Goal: Task Accomplishment & Management: Complete application form

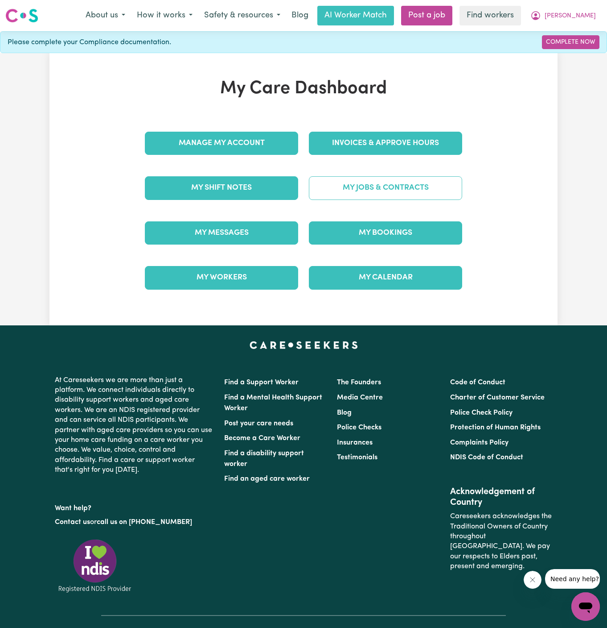
click at [409, 183] on link "My Jobs & Contracts" at bounding box center [385, 187] width 153 height 23
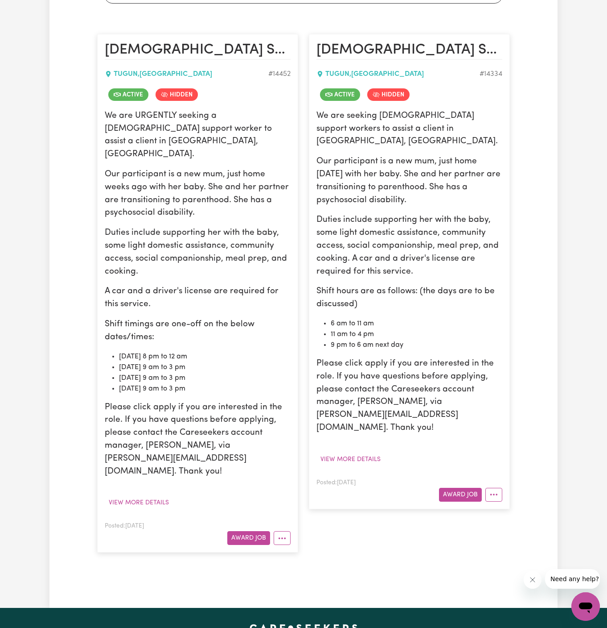
scroll to position [75, 0]
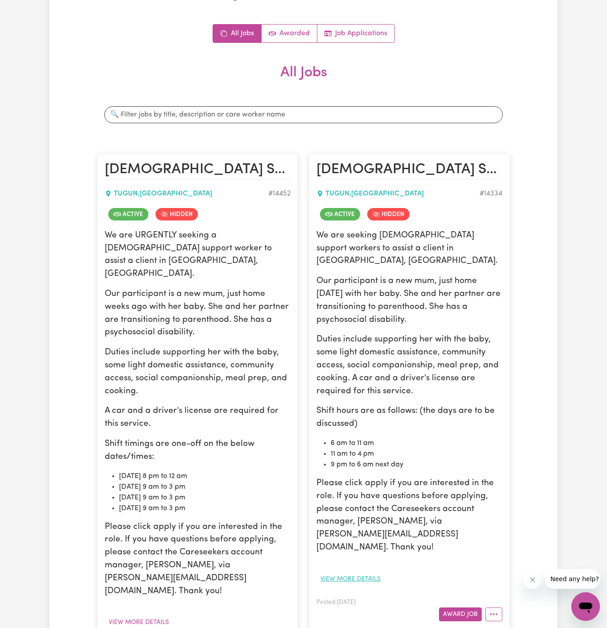
click at [367, 572] on button "View more details" at bounding box center [351, 579] width 68 height 14
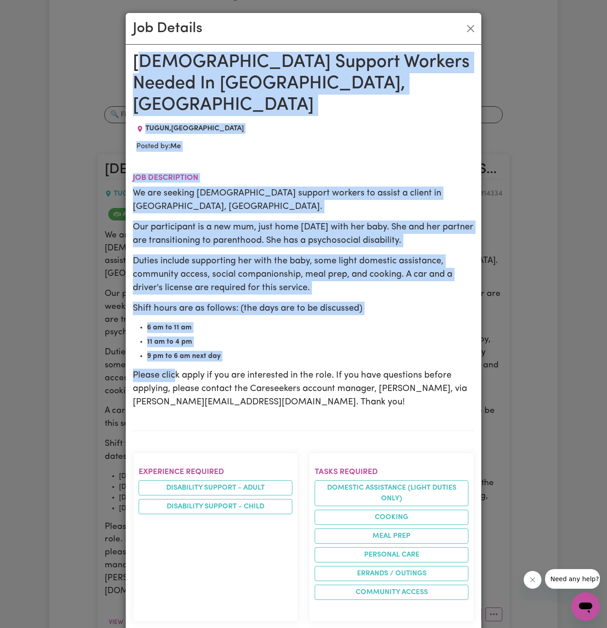
drag, startPoint x: 138, startPoint y: 55, endPoint x: 176, endPoint y: 336, distance: 284.0
click at [176, 336] on div "Female Support Workers Needed In Tugun, QLD TUGUN , Queensland Posted by: Me Jo…" at bounding box center [304, 602] width 342 height 1100
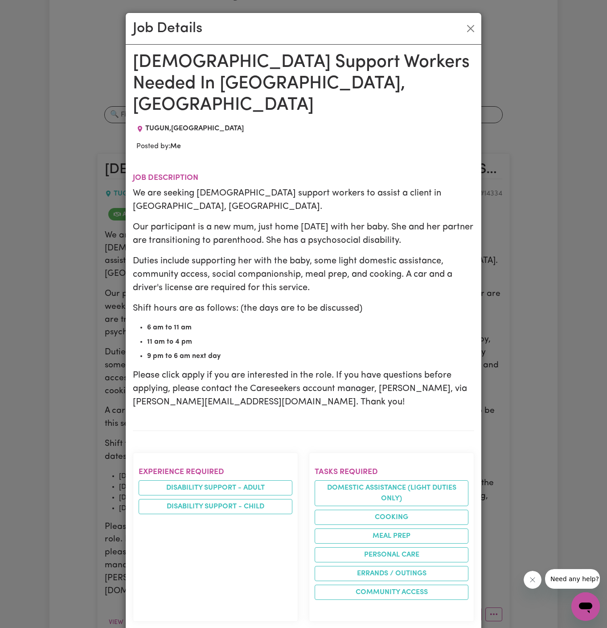
click at [152, 322] on ul "6 am to 11 am 11 am to 4 pm 9 pm to 6 am next day" at bounding box center [304, 341] width 342 height 39
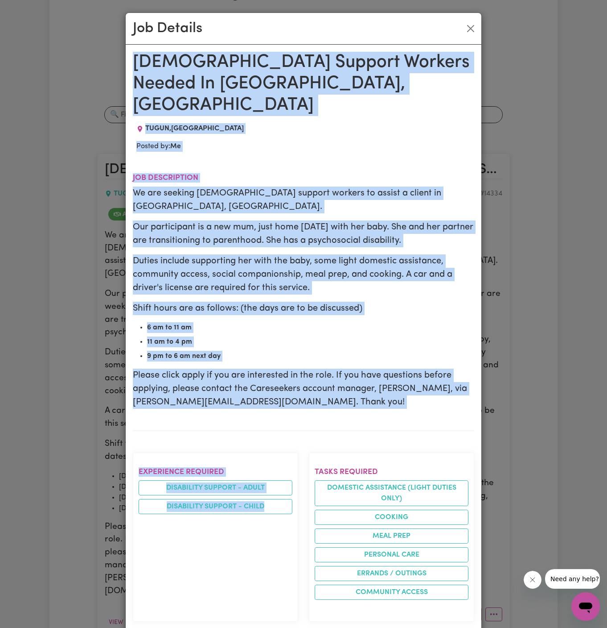
drag, startPoint x: 134, startPoint y: 58, endPoint x: 268, endPoint y: 627, distance: 584.6
click at [268, 627] on div "Female Support Workers Needed In Tugun, QLD TUGUN , Queensland Posted by: Me Jo…" at bounding box center [304, 602] width 342 height 1100
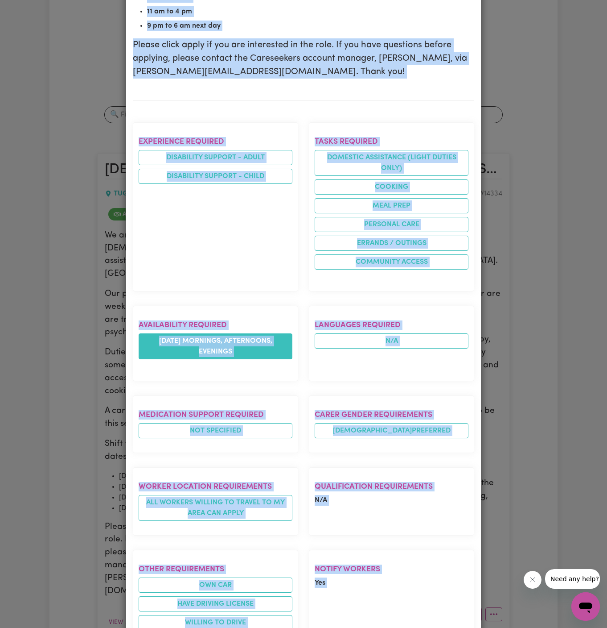
scroll to position [504, 0]
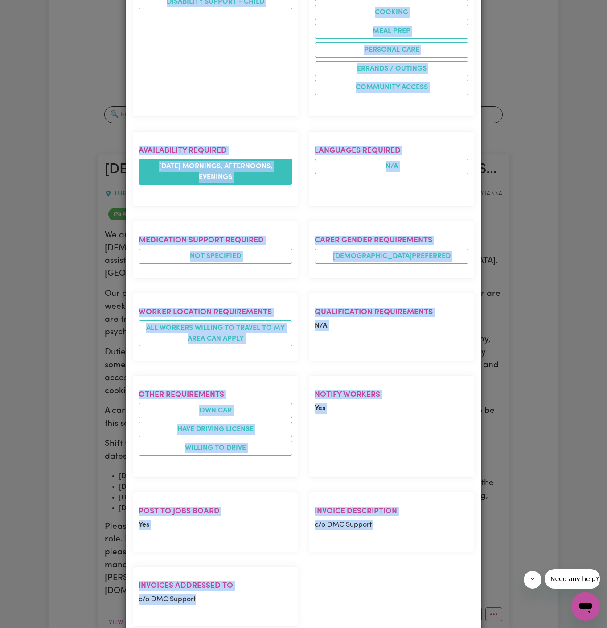
copy div "Female Support Workers Needed In Tugun, QLD TUGUN , Queensland Posted by: Me Jo…"
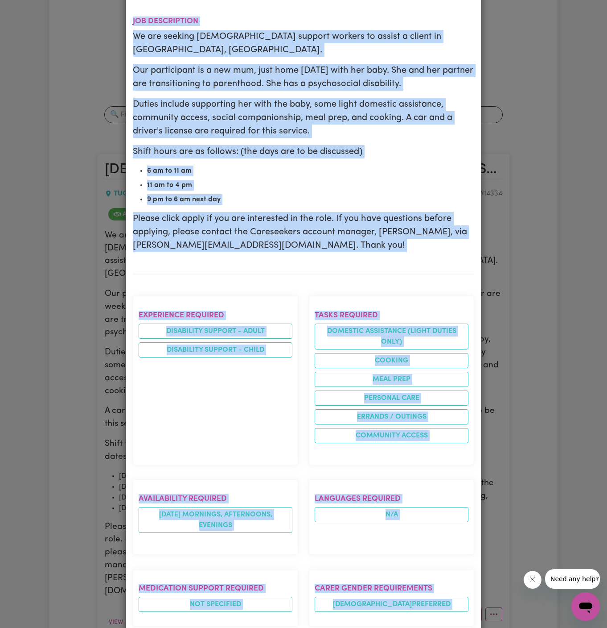
scroll to position [0, 0]
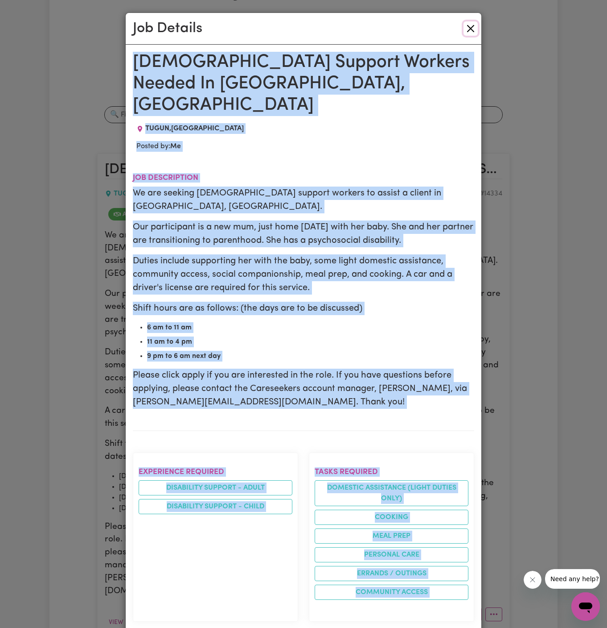
click at [475, 25] on button "Close" at bounding box center [471, 28] width 14 height 14
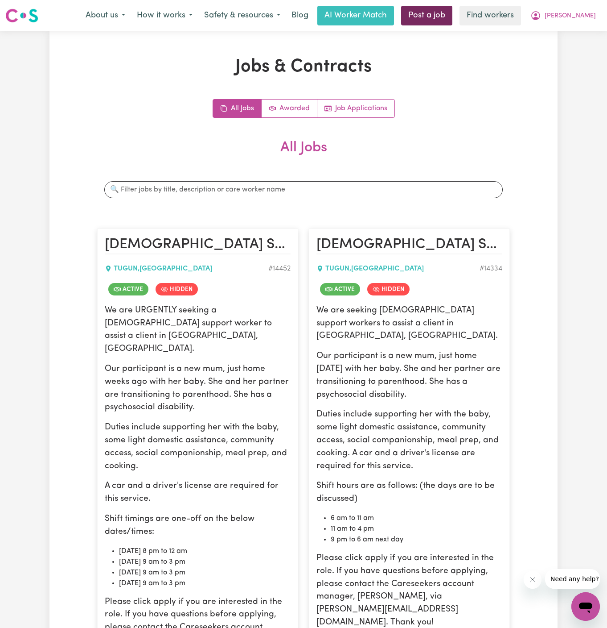
click at [453, 9] on link "Post a job" at bounding box center [426, 16] width 51 height 20
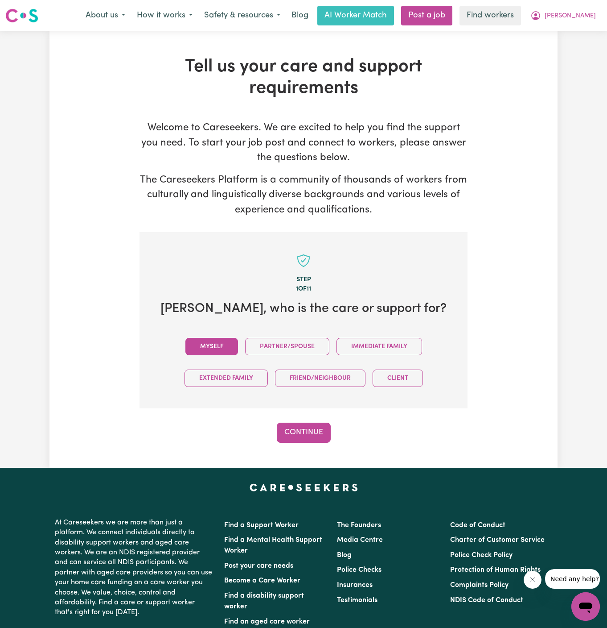
click at [220, 340] on button "Myself" at bounding box center [212, 346] width 53 height 17
click at [307, 437] on button "Continue" at bounding box center [304, 432] width 54 height 20
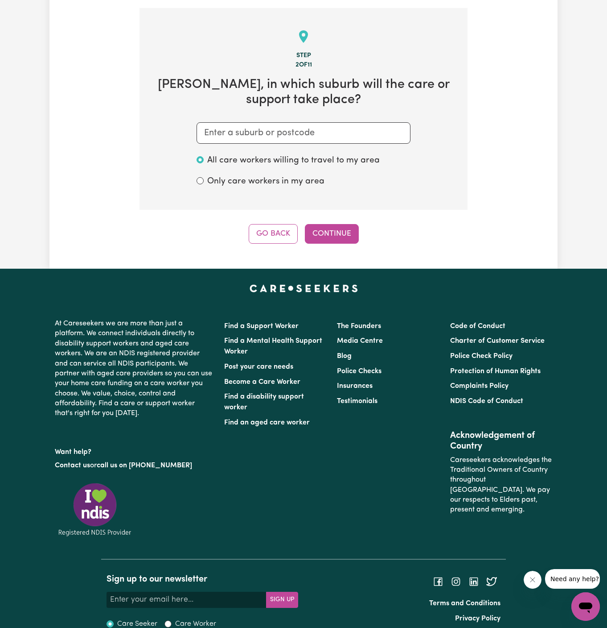
scroll to position [231, 0]
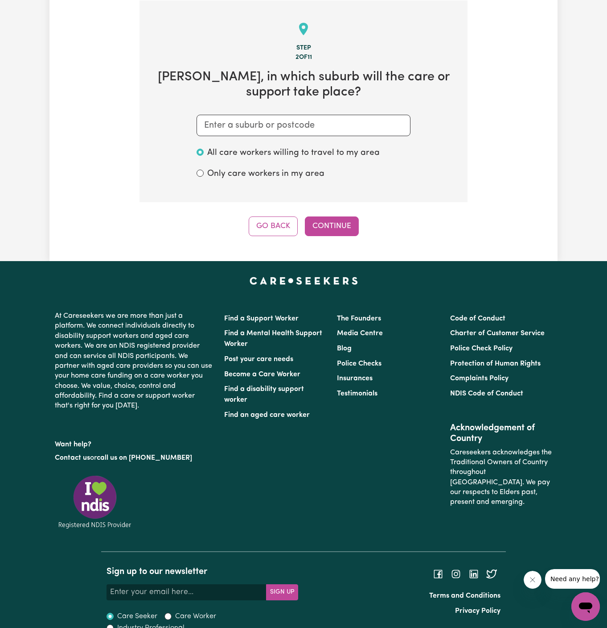
click at [247, 113] on section "Step 2 of 11 Renee , in which suburb will the care or support take place? All c…" at bounding box center [304, 101] width 328 height 202
click at [247, 125] on input "text" at bounding box center [304, 125] width 214 height 21
paste input "Tugun"
type input "Tugun"
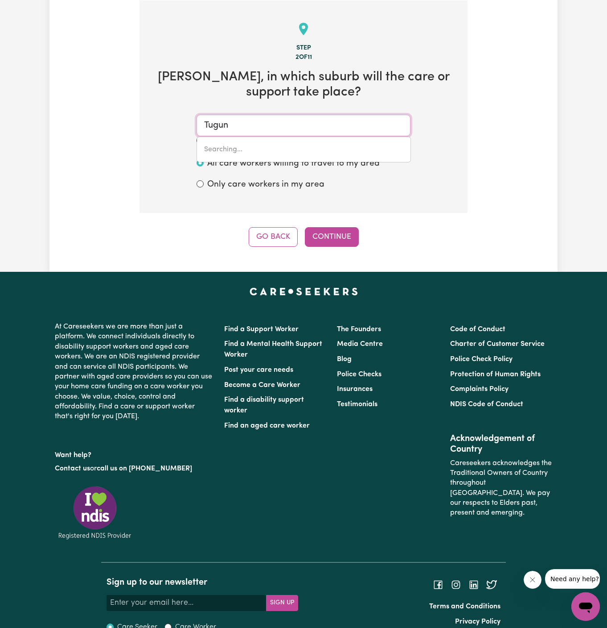
type input "Tugun, Queensland, 4224"
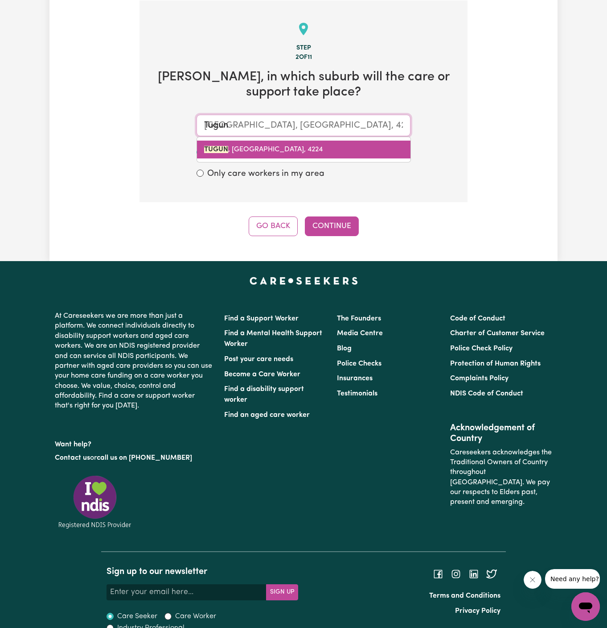
click at [290, 151] on span "TUGUN , Queensland, 4224" at bounding box center [263, 149] width 119 height 7
type input "TUGUN, Queensland, 4224"
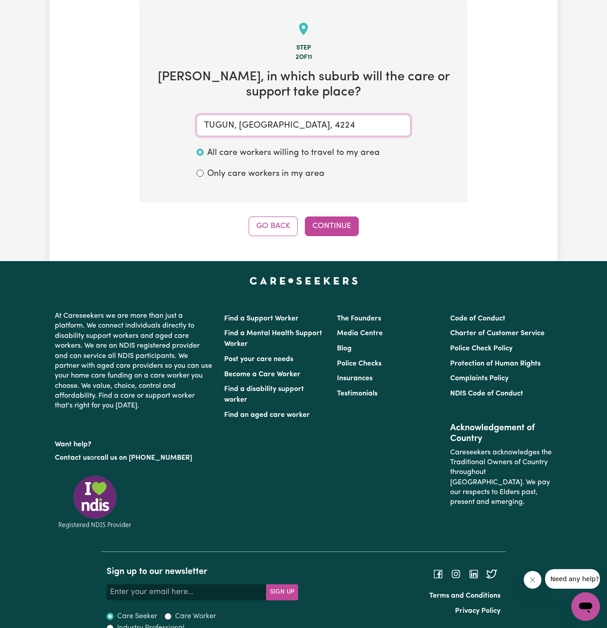
type input "TUGUN, Queensland, 4224"
click at [338, 221] on button "Continue" at bounding box center [332, 226] width 54 height 20
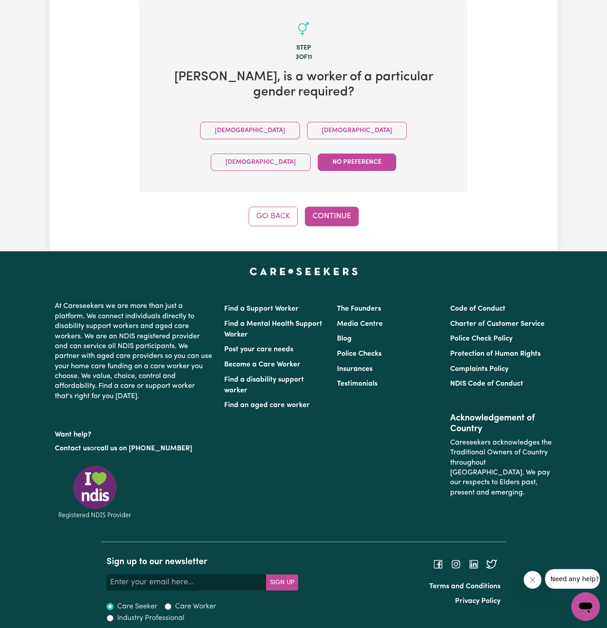
scroll to position [191, 0]
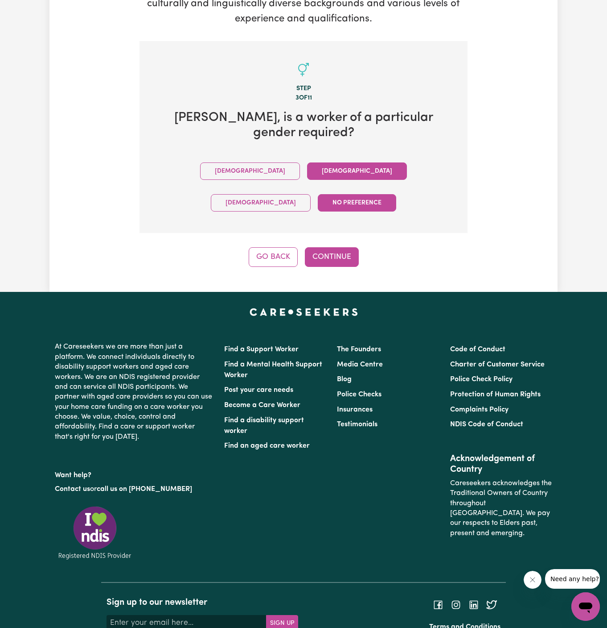
click at [307, 162] on button "Female" at bounding box center [357, 170] width 100 height 17
click at [323, 247] on button "Continue" at bounding box center [332, 257] width 54 height 20
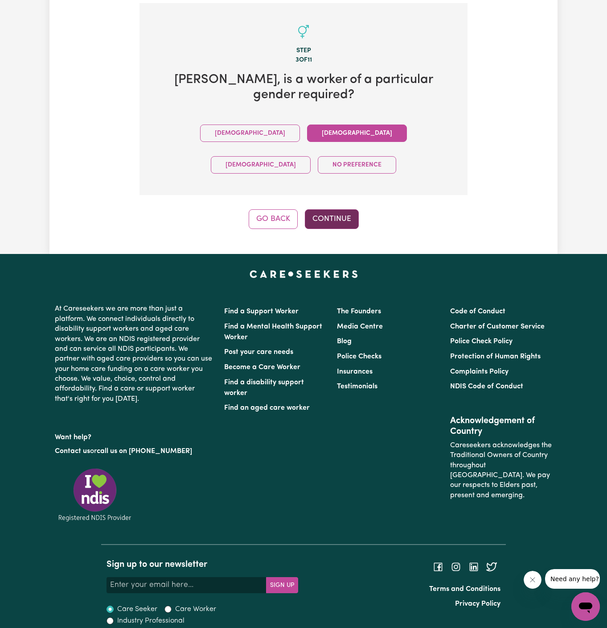
scroll to position [231, 0]
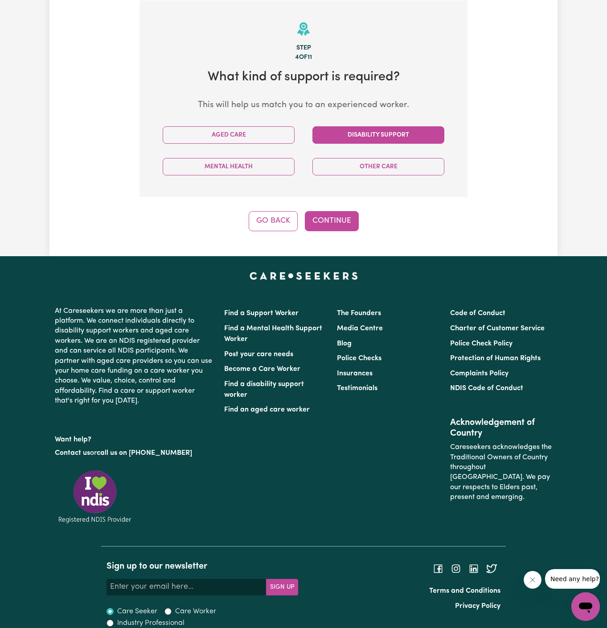
click at [414, 134] on button "Disability Support" at bounding box center [379, 134] width 132 height 17
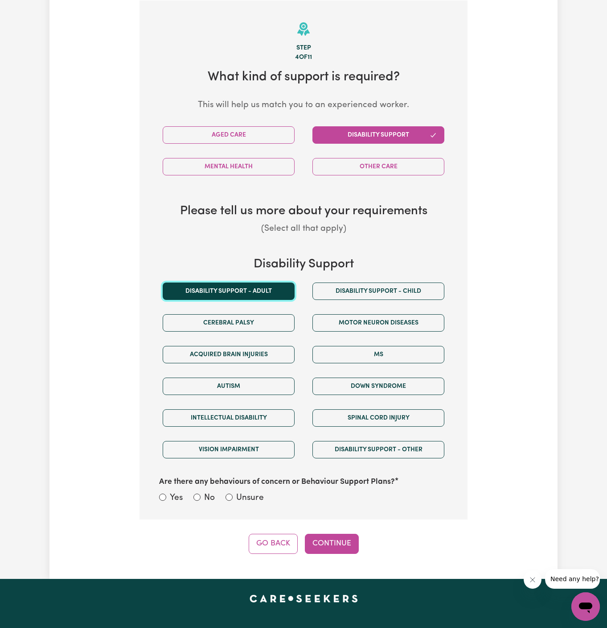
click at [257, 294] on button "Disability support - Adult" at bounding box center [229, 290] width 132 height 17
click at [256, 496] on label "Unsure" at bounding box center [250, 497] width 28 height 13
click at [233, 496] on input "Unsure" at bounding box center [229, 496] width 7 height 7
radio input "true"
click at [333, 537] on button "Continue" at bounding box center [332, 543] width 54 height 20
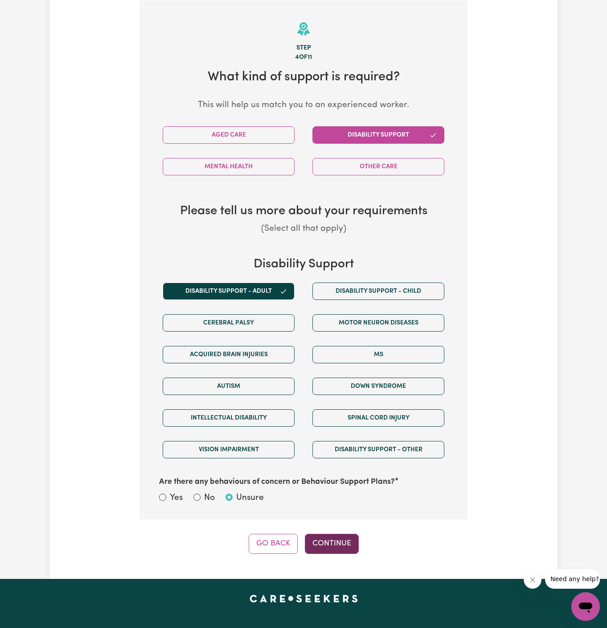
select select "PRIVATELY"
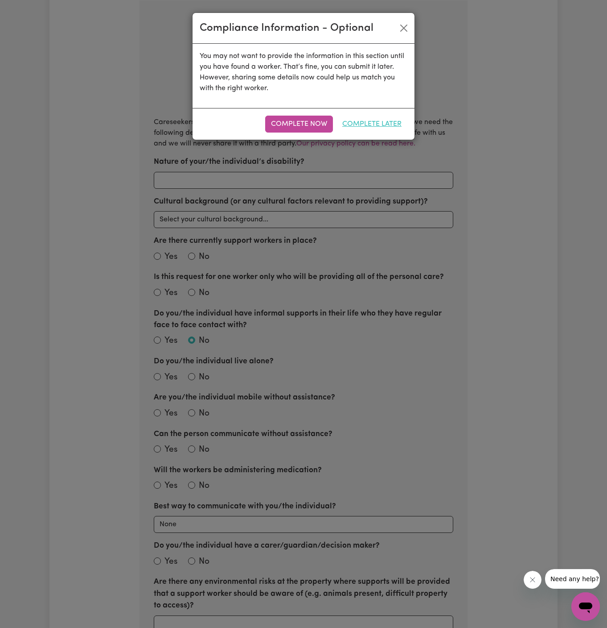
click at [389, 118] on button "Complete Later" at bounding box center [372, 124] width 71 height 17
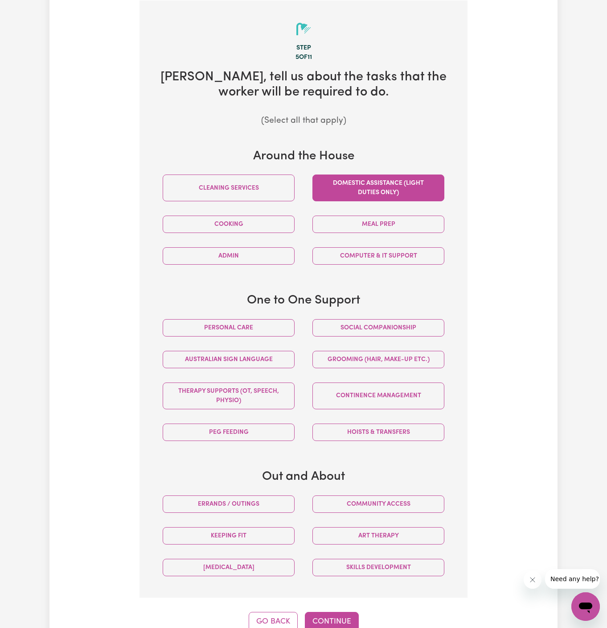
click at [421, 187] on button "Domestic assistance (light duties only)" at bounding box center [379, 187] width 132 height 27
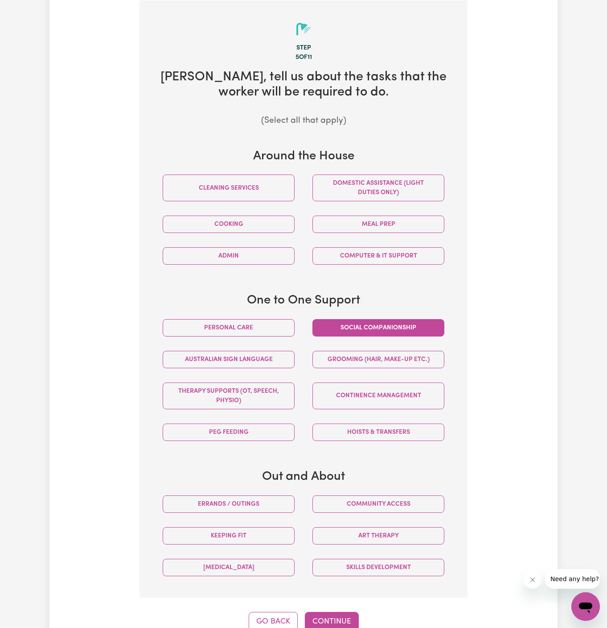
click at [421, 327] on button "Social companionship" at bounding box center [379, 327] width 132 height 17
click at [401, 189] on button "Domestic assistance (light duties only)" at bounding box center [379, 187] width 132 height 27
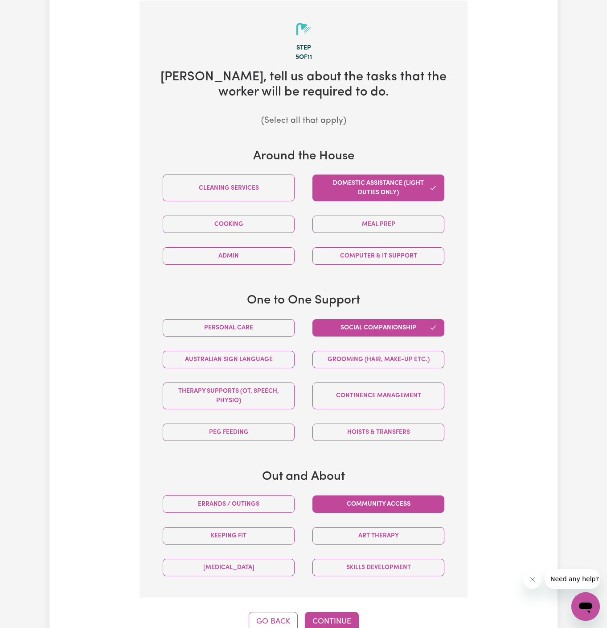
click at [366, 504] on button "Community access" at bounding box center [379, 503] width 132 height 17
click at [373, 224] on button "Meal prep" at bounding box center [379, 223] width 132 height 17
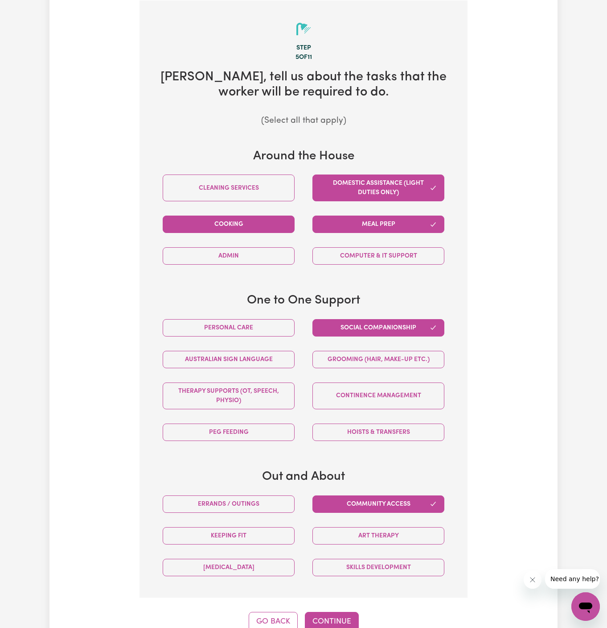
click at [234, 221] on button "Cooking" at bounding box center [229, 223] width 132 height 17
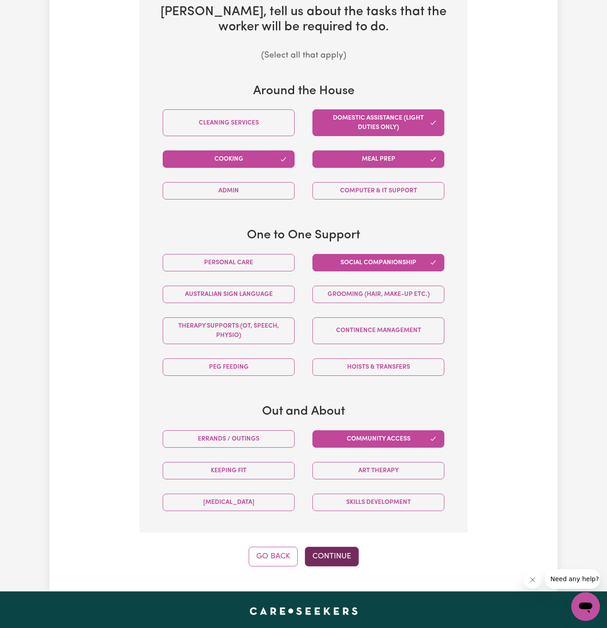
click at [336, 546] on button "Continue" at bounding box center [332, 556] width 54 height 20
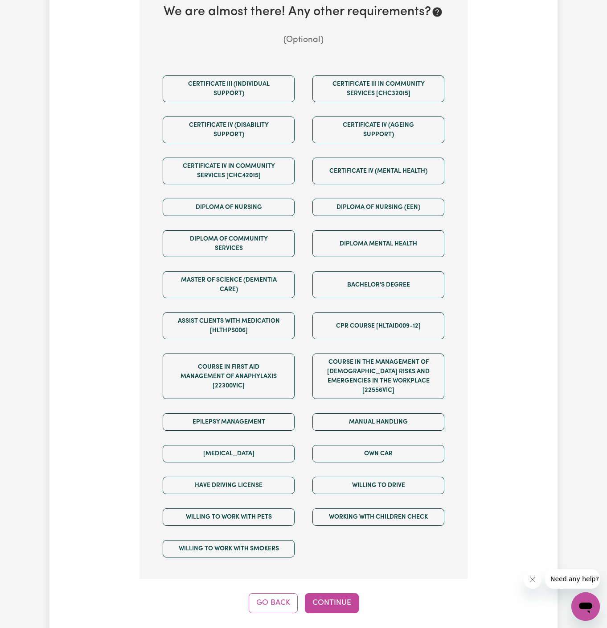
scroll to position [231, 0]
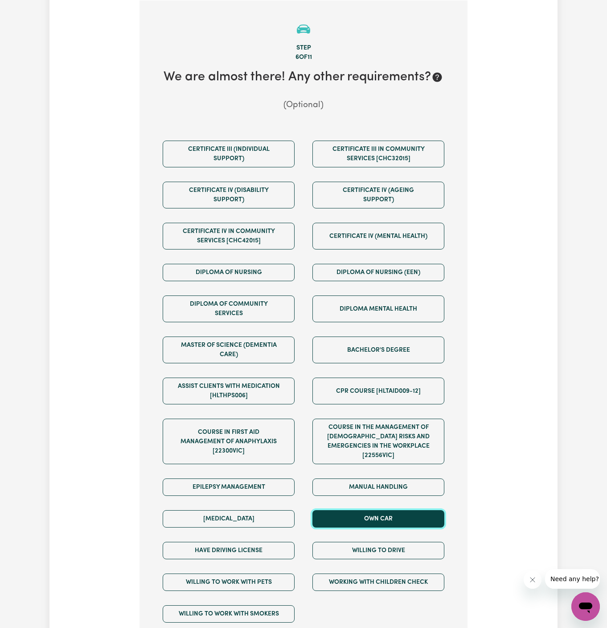
click at [380, 510] on button "Own Car" at bounding box center [379, 518] width 132 height 17
click at [396, 534] on div "Willing to drive" at bounding box center [379, 550] width 150 height 32
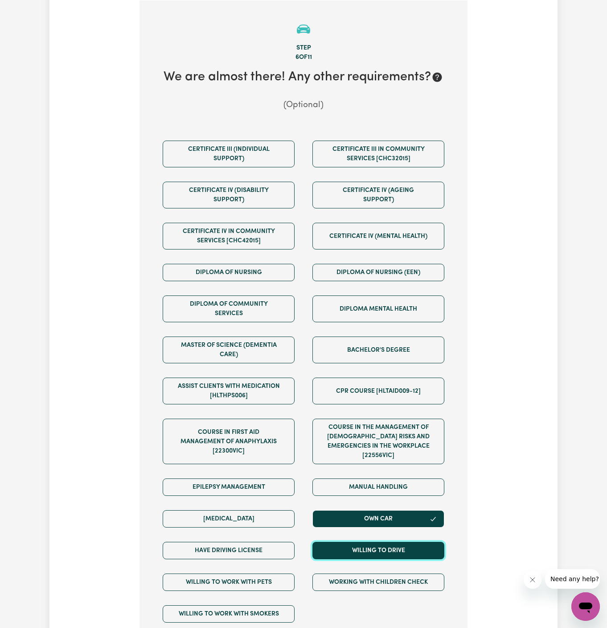
click at [338, 543] on button "Willing to drive" at bounding box center [379, 549] width 132 height 17
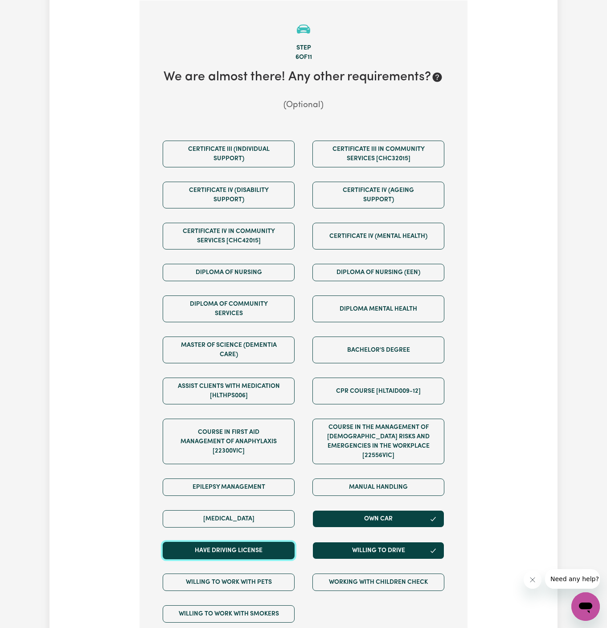
click at [266, 541] on button "Have driving license" at bounding box center [229, 549] width 132 height 17
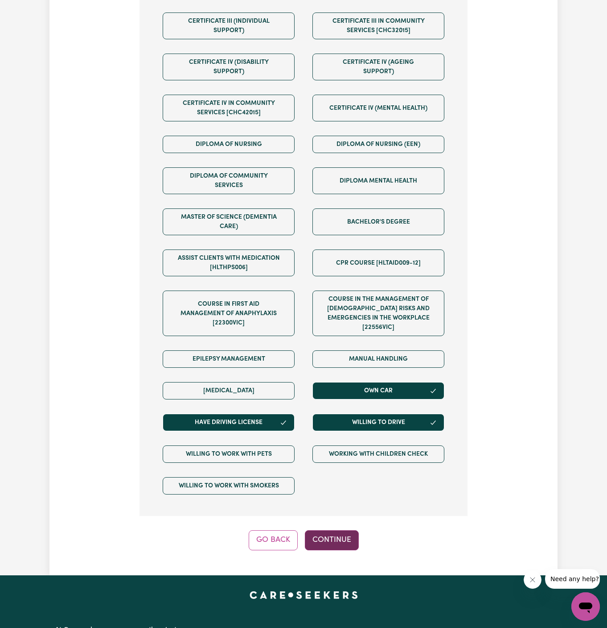
click at [351, 531] on button "Continue" at bounding box center [332, 540] width 54 height 20
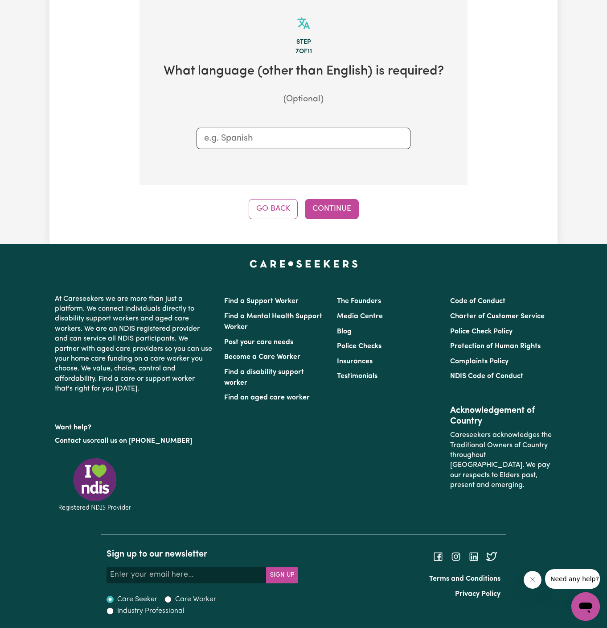
scroll to position [231, 0]
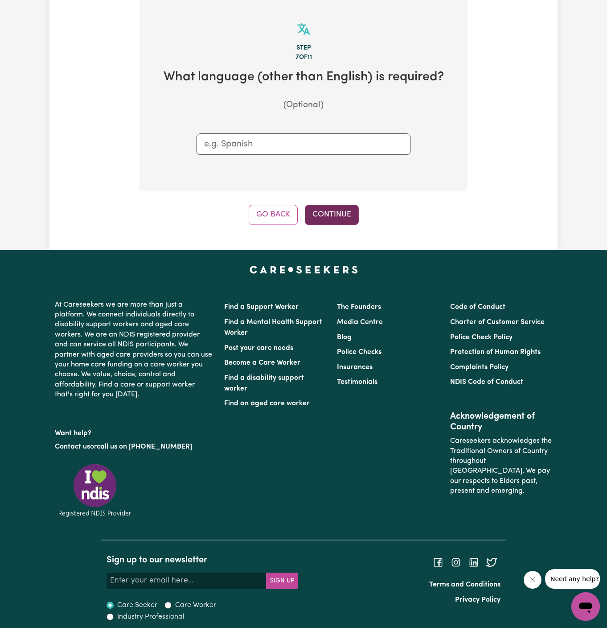
click at [339, 214] on button "Continue" at bounding box center [332, 215] width 54 height 20
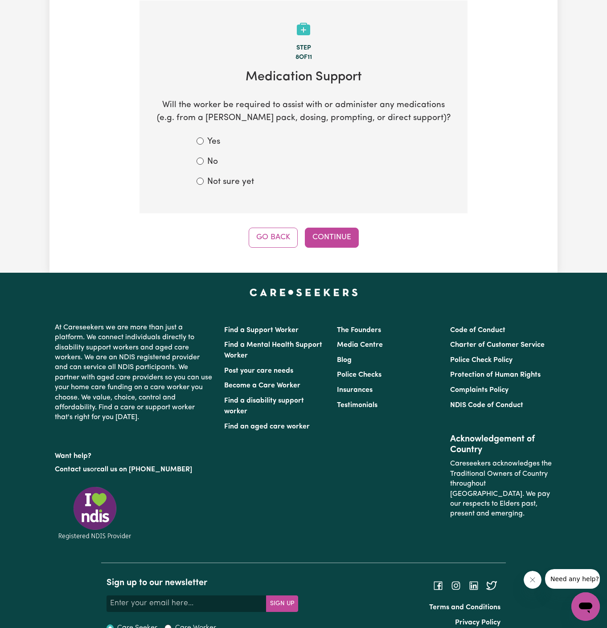
click at [214, 158] on label "No" at bounding box center [212, 162] width 11 height 13
click at [204, 158] on input "No" at bounding box center [200, 160] width 7 height 7
radio input "true"
click at [311, 225] on div "Step 8 of 11 Medication Support Will the worker be required to assist with or a…" at bounding box center [304, 123] width 328 height 247
click at [316, 235] on button "Continue" at bounding box center [332, 237] width 54 height 20
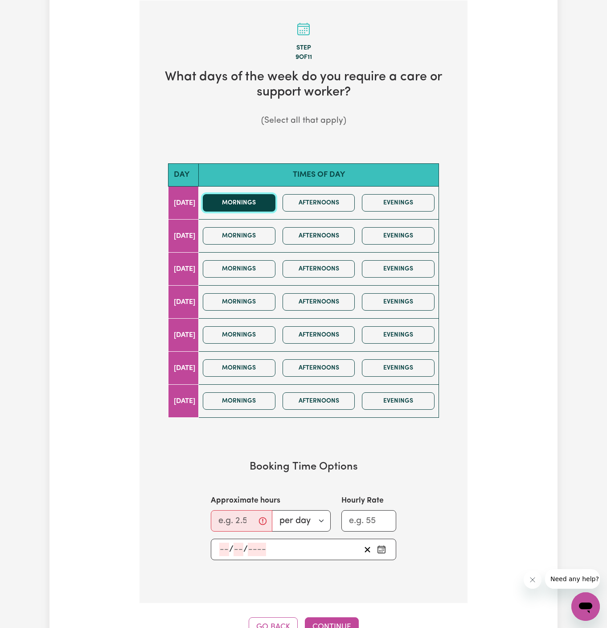
click at [256, 194] on button "Mornings" at bounding box center [239, 202] width 73 height 17
click at [301, 196] on button "Afternoons" at bounding box center [319, 202] width 73 height 17
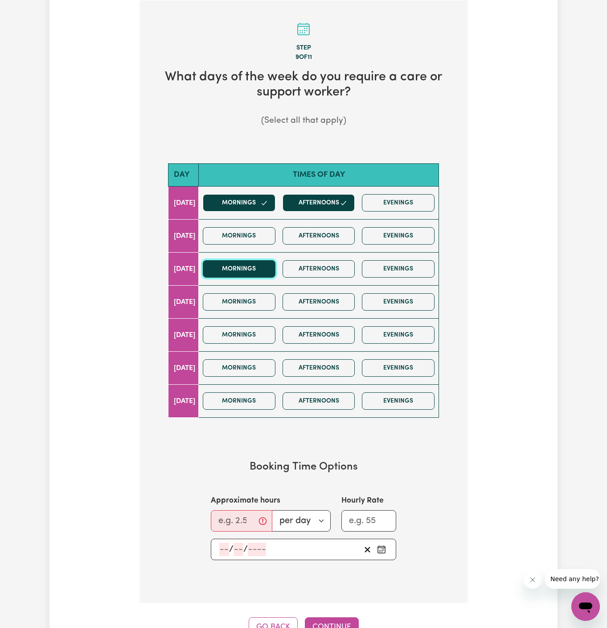
click at [261, 265] on button "Mornings" at bounding box center [239, 268] width 73 height 17
click at [241, 266] on button "Mornings" at bounding box center [239, 268] width 73 height 17
click at [259, 337] on button "Mornings" at bounding box center [239, 334] width 73 height 17
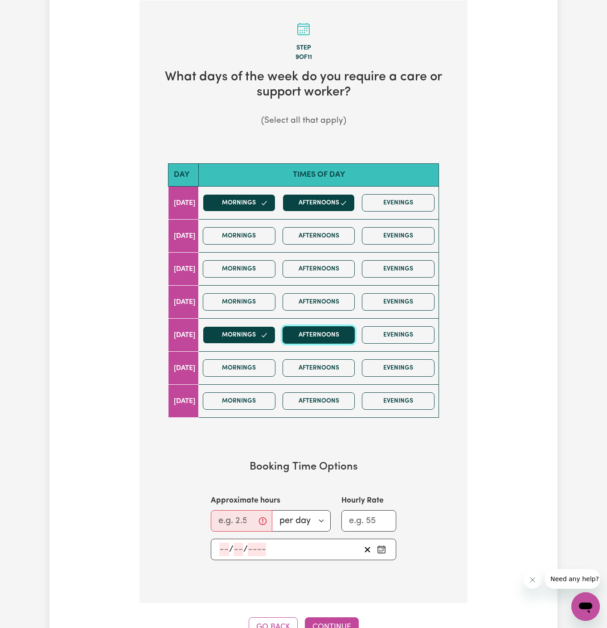
click at [344, 334] on button "Afternoons" at bounding box center [319, 334] width 73 height 17
click at [213, 515] on input "Approximate hours" at bounding box center [242, 520] width 62 height 21
type input "5"
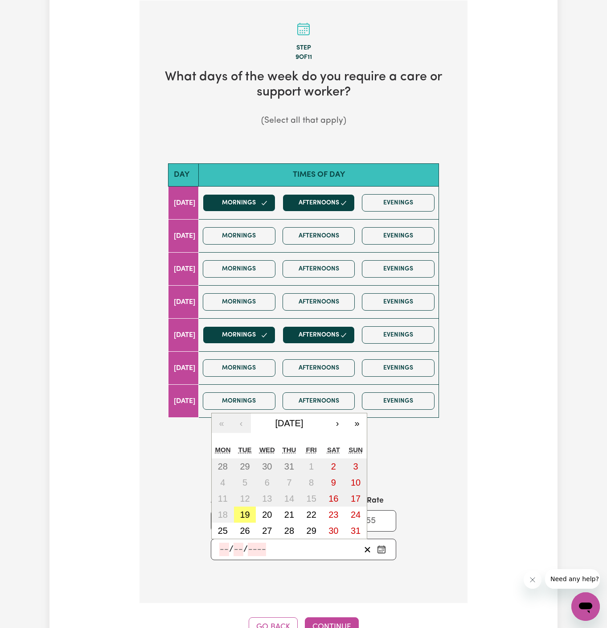
click at [226, 545] on input "number" at bounding box center [224, 548] width 10 height 13
click at [307, 512] on abbr "22" at bounding box center [312, 514] width 10 height 10
type input "2025-08-22"
type input "22"
type input "8"
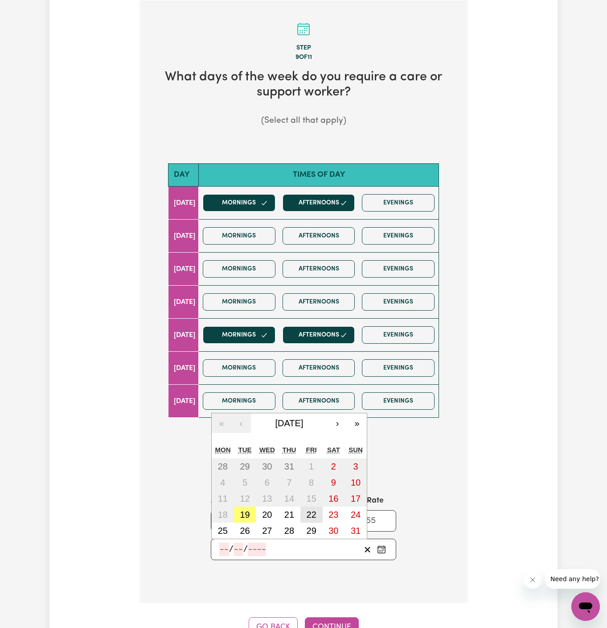
type input "2025"
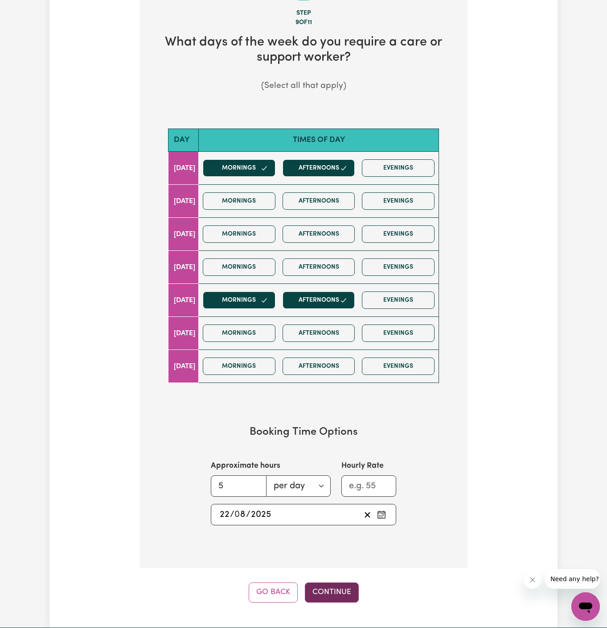
click at [336, 590] on button "Continue" at bounding box center [332, 592] width 54 height 20
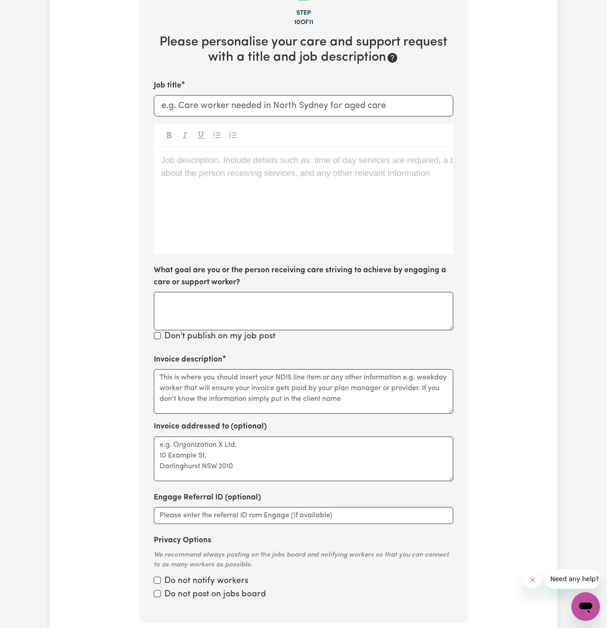
scroll to position [231, 0]
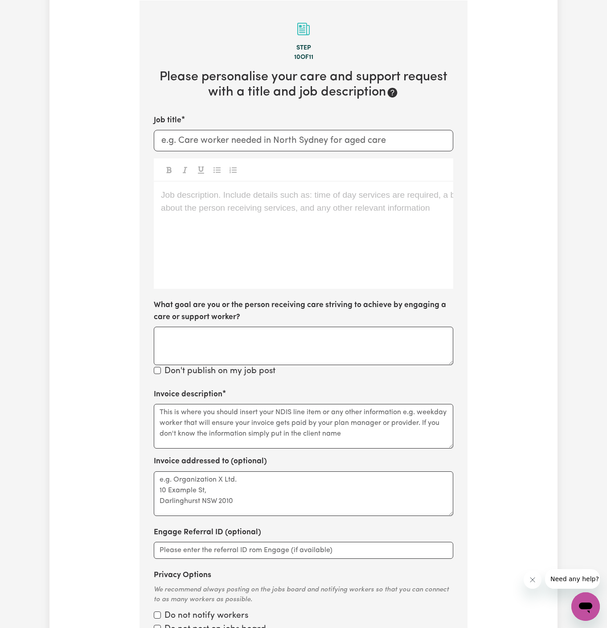
click at [226, 260] on div "Job description. Include details such as: time of day services are required, a …" at bounding box center [304, 235] width 300 height 107
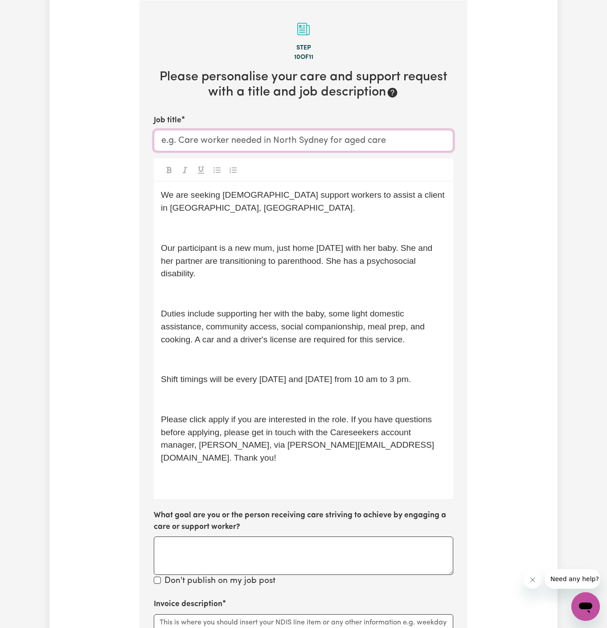
click at [380, 149] on input "Job title" at bounding box center [304, 140] width 300 height 21
click at [392, 148] on input "Job title" at bounding box center [304, 140] width 300 height 21
paste input "Female Support Workers Needed In Tugun, QLD"
type input "Female Support Workers Needed In Tugun, QLD"
click at [233, 243] on span "Our participant is a new mum, just home two weeks ago with her baby. She and he…" at bounding box center [298, 260] width 274 height 35
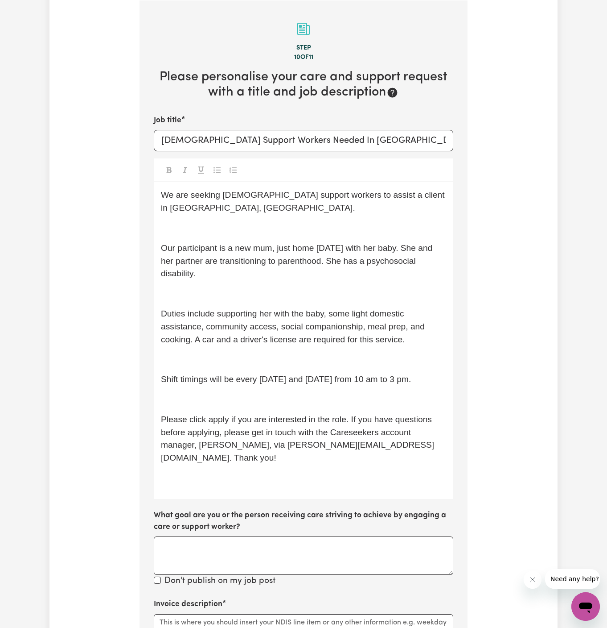
click at [235, 243] on span "Our participant is a new mum, just home two weeks ago with her baby. She and he…" at bounding box center [298, 260] width 274 height 35
click at [235, 222] on p "﻿" at bounding box center [303, 228] width 285 height 13
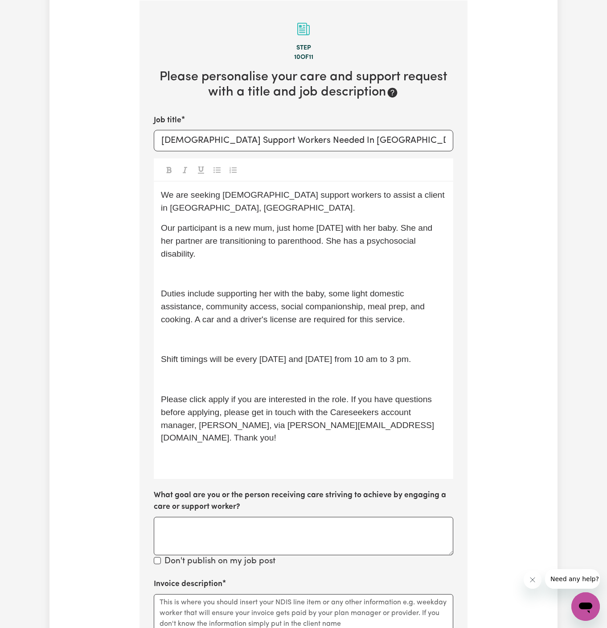
click at [240, 238] on p "Our participant is a new mum, just home two weeks ago with her baby. She and he…" at bounding box center [303, 241] width 285 height 38
click at [240, 267] on p "﻿" at bounding box center [303, 273] width 285 height 13
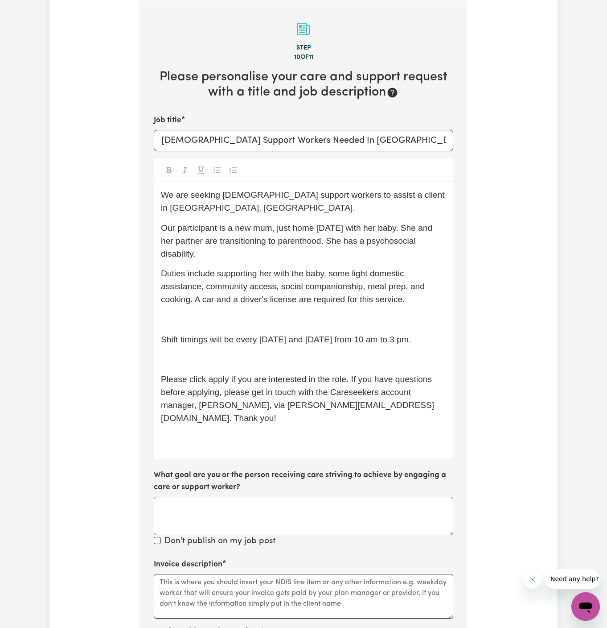
click at [229, 334] on span "Shift timings will be every Monday and Friday from 10 am to 3 pm." at bounding box center [286, 338] width 250 height 9
click at [237, 313] on p "﻿" at bounding box center [303, 319] width 285 height 13
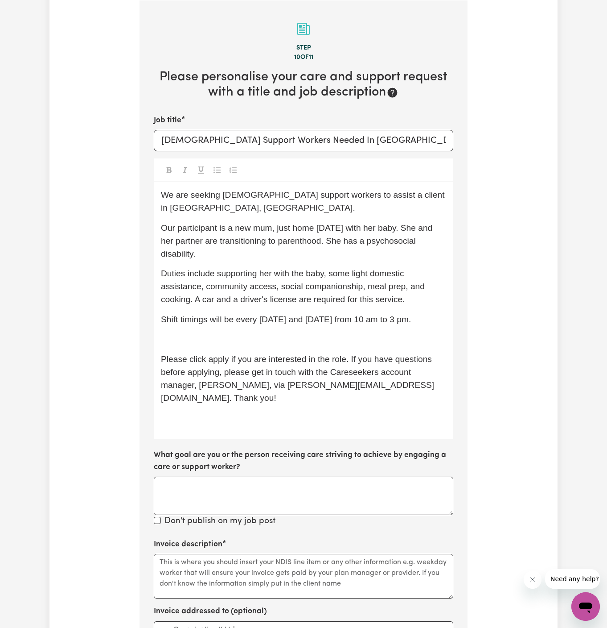
click at [249, 333] on p "﻿" at bounding box center [303, 339] width 285 height 13
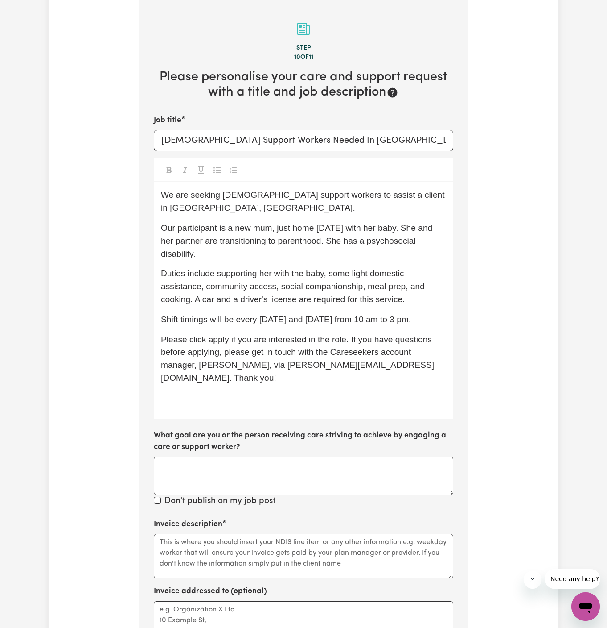
click at [214, 334] on span "Please click apply if you are interested in the role. If you have questions bef…" at bounding box center [297, 358] width 273 height 48
click at [229, 392] on p "﻿" at bounding box center [303, 398] width 285 height 13
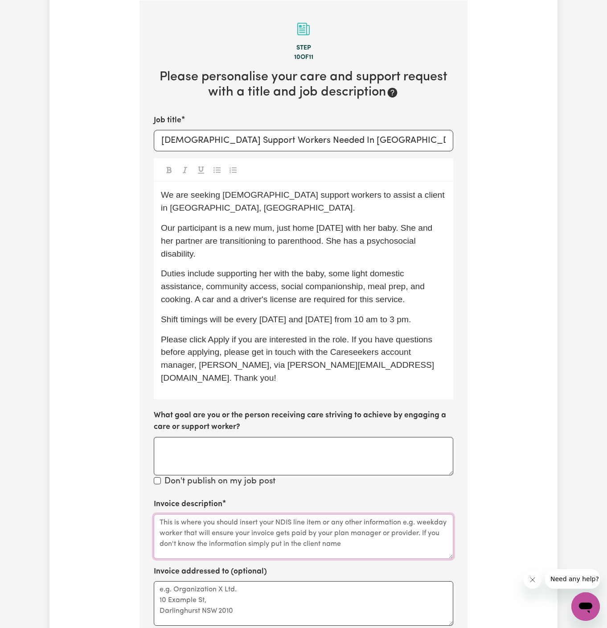
click at [361, 514] on textarea "Invoice description" at bounding box center [304, 536] width 300 height 45
paste textarea "c/o DMC Support"
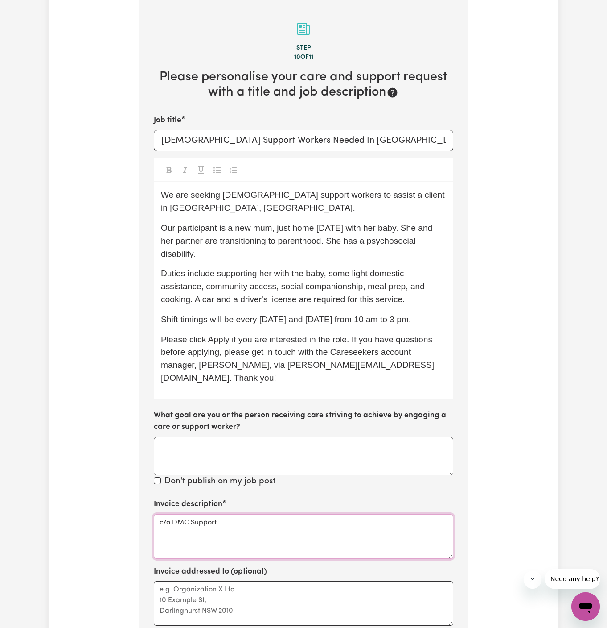
type textarea "c/o DMC Support"
click at [320, 581] on textarea "Invoice addressed to (optional)" at bounding box center [304, 603] width 300 height 45
paste textarea "c/o DMC Support"
type textarea "c/o DMC Support"
click at [301, 223] on span "Our participant is a new mum, just home two weeks ago with her baby. She and he…" at bounding box center [298, 240] width 274 height 35
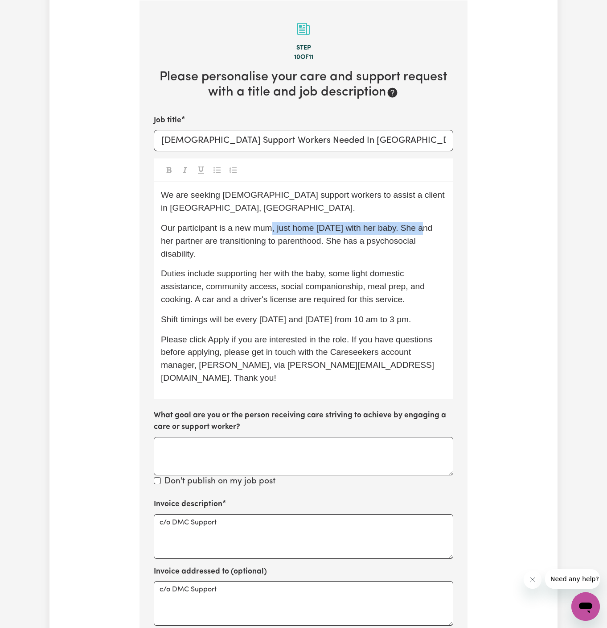
drag, startPoint x: 272, startPoint y: 216, endPoint x: 425, endPoint y: 217, distance: 152.5
click at [425, 223] on span "Our participant is a new mum, just home two weeks ago with her baby. She and he…" at bounding box center [298, 240] width 274 height 35
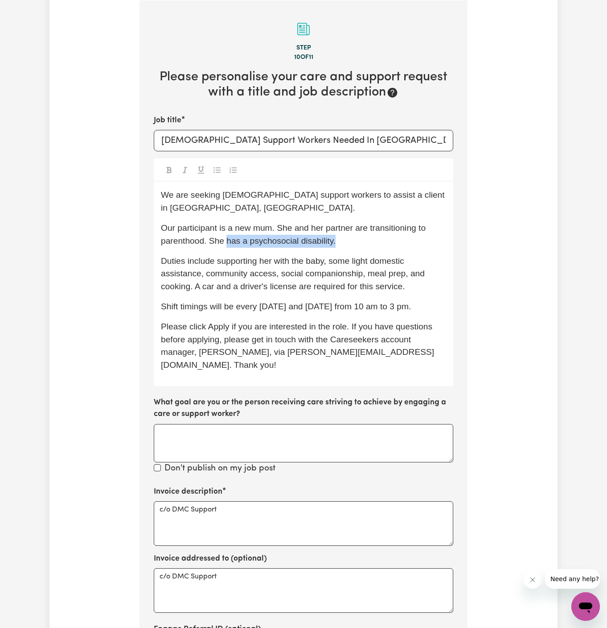
drag, startPoint x: 339, startPoint y: 231, endPoint x: 227, endPoint y: 225, distance: 112.6
click at [227, 225] on p "Our participant is a new mum. She and her partner are transitioning to parentho…" at bounding box center [303, 235] width 285 height 26
click at [248, 223] on span "Our participant is a new mum. She and her partner are transitioning to parentho…" at bounding box center [294, 234] width 267 height 22
click at [271, 223] on span "Our participant is a new mum. She and her partner are transitioning to parentho…" at bounding box center [294, 234] width 267 height 22
click at [334, 236] on div "We are seeking female support workers to assist a client in Tugun, QLD. Our par…" at bounding box center [304, 284] width 300 height 204
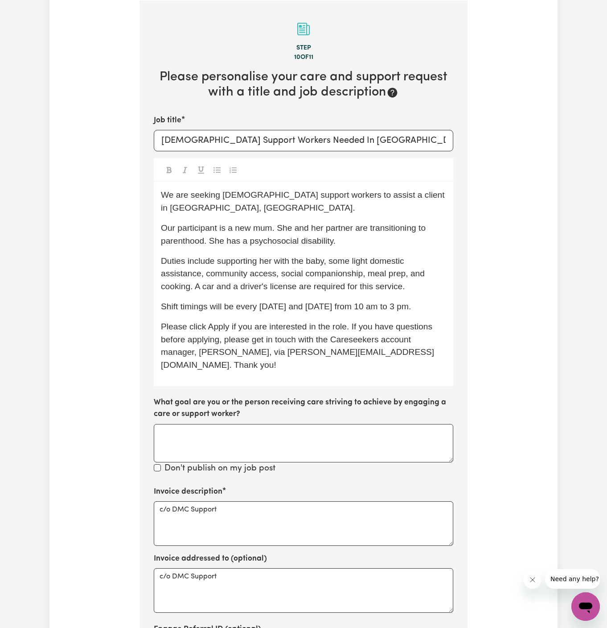
click at [339, 236] on div "We are seeking female support workers to assist a client in Tugun, QLD. Our par…" at bounding box center [304, 284] width 300 height 204
click at [337, 230] on p "Our participant is a new mum. She and her partner are transitioning to parentho…" at bounding box center [303, 235] width 285 height 26
drag, startPoint x: 357, startPoint y: 227, endPoint x: 206, endPoint y: 231, distance: 150.8
click at [206, 231] on p "Our participant is a new mum. She and her partner are transitioning to parentho…" at bounding box center [303, 235] width 285 height 26
click at [281, 235] on div "We are seeking female support workers to assist a client in Tugun, QLD. Our par…" at bounding box center [304, 284] width 300 height 204
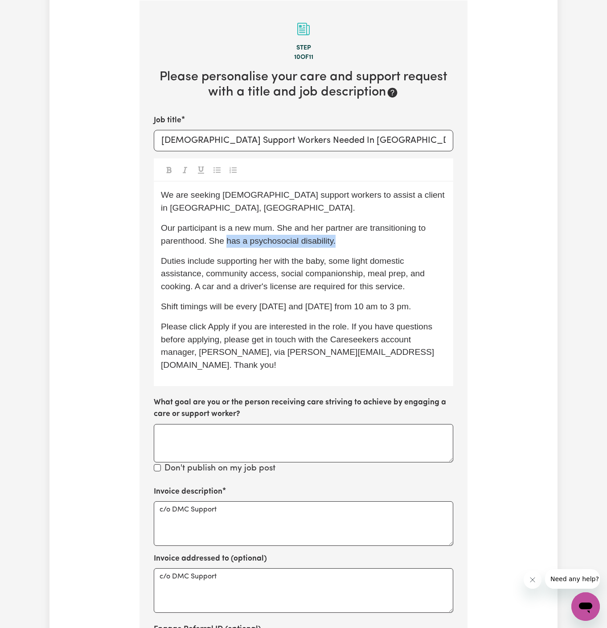
drag, startPoint x: 356, startPoint y: 231, endPoint x: 227, endPoint y: 227, distance: 128.9
click at [227, 227] on p "Our participant is a new mum. She and her partner are transitioning to parentho…" at bounding box center [303, 235] width 285 height 26
click at [189, 226] on span "Our participant is a new mum. She and her partner are transitioning to parentho…" at bounding box center [294, 234] width 267 height 22
drag, startPoint x: 217, startPoint y: 215, endPoint x: 231, endPoint y: 230, distance: 19.6
click at [218, 223] on span "Our participant is a new mum. She and her partner are transitioning to parentho…" at bounding box center [294, 234] width 267 height 22
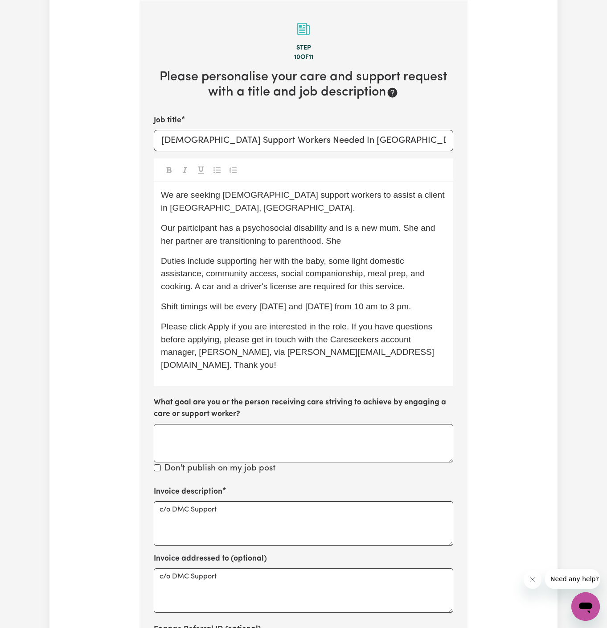
click at [384, 228] on p "Our participant has a psychosocial disability and is a new mum. She and her par…" at bounding box center [303, 235] width 285 height 26
click at [372, 228] on p "Our participant has a psychosocial disability and is a new mum. She and her par…" at bounding box center [303, 235] width 285 height 26
click at [366, 256] on span "Duties include supporting her with the baby, some light domestic assistance, co…" at bounding box center [294, 273] width 266 height 35
click at [370, 268] on span "Duties include supporting her with the baby, some light domestic assistance, co…" at bounding box center [294, 273] width 266 height 35
click at [322, 283] on div "We are seeking female support workers to assist a client in Tugun, QLD. Our par…" at bounding box center [304, 284] width 300 height 204
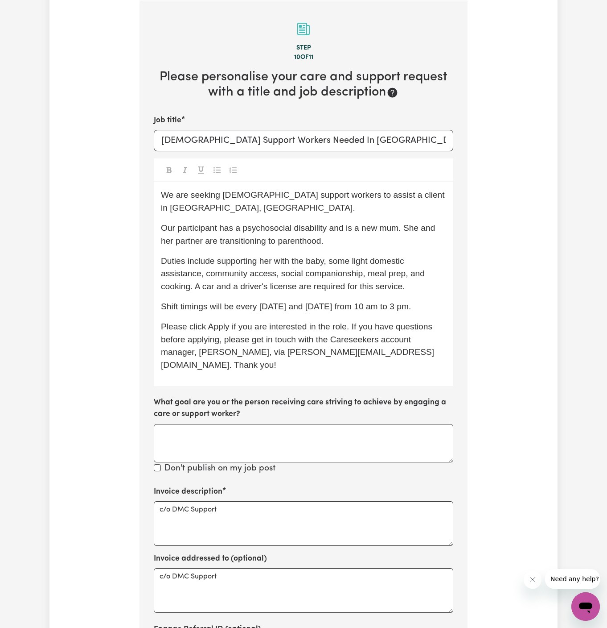
click at [368, 285] on div "We are seeking female support workers to assist a client in Tugun, QLD. Our par…" at bounding box center [304, 284] width 300 height 204
click at [292, 486] on div "Invoice description c/o DMC Support" at bounding box center [304, 516] width 300 height 60
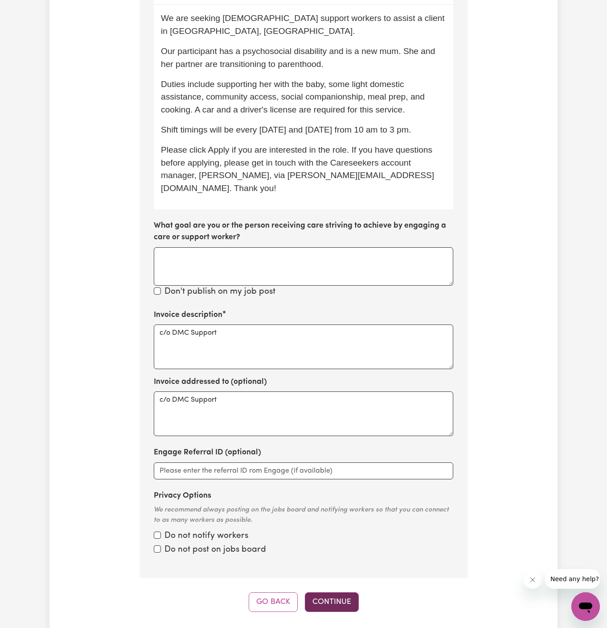
click at [344, 592] on button "Continue" at bounding box center [332, 602] width 54 height 20
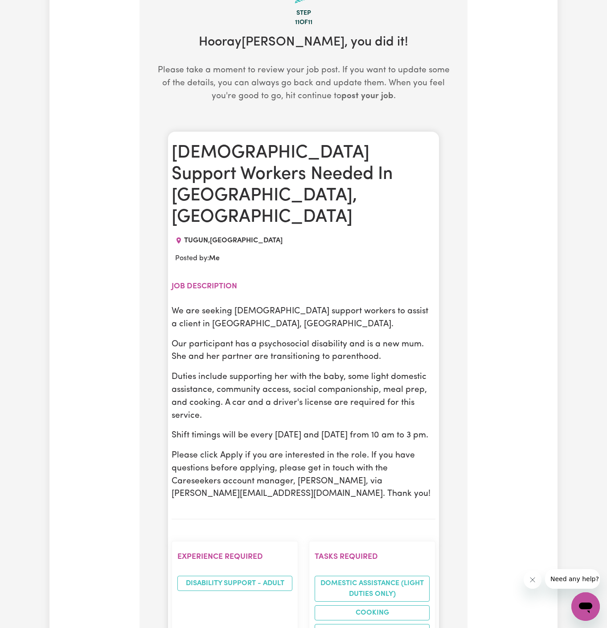
scroll to position [277, 0]
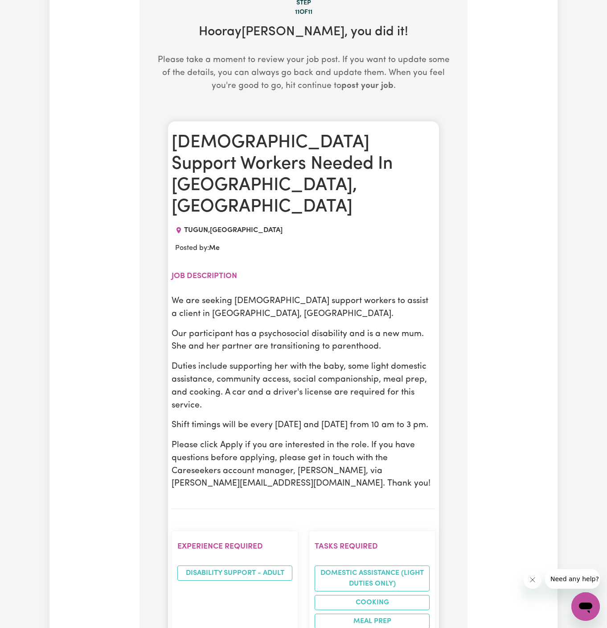
click at [325, 360] on p "Duties include supporting her with the baby, some light domestic assistance, co…" at bounding box center [304, 385] width 264 height 51
click at [260, 360] on p "Duties include supporting her with the baby, some light domestic assistance, co…" at bounding box center [304, 385] width 264 height 51
click at [296, 361] on p "Duties include supporting her with the baby, some light domestic assistance, co…" at bounding box center [304, 385] width 264 height 51
click at [235, 360] on p "Duties include supporting her with the baby, some light domestic assistance, co…" at bounding box center [304, 385] width 264 height 51
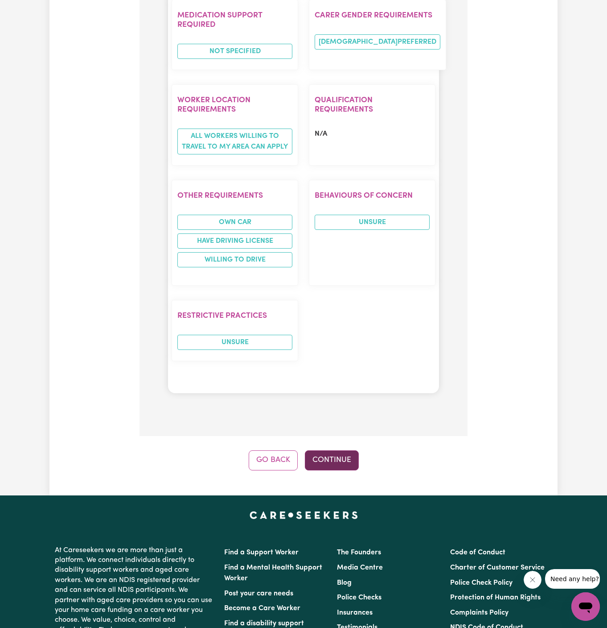
click at [343, 450] on button "Continue" at bounding box center [332, 460] width 54 height 20
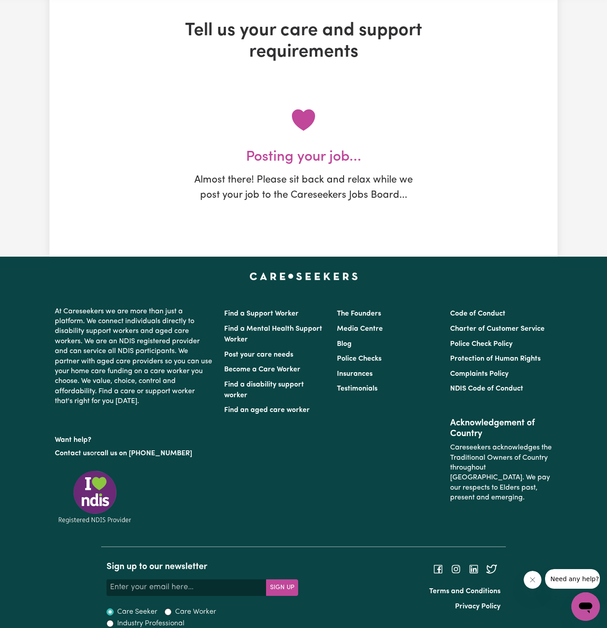
scroll to position [0, 0]
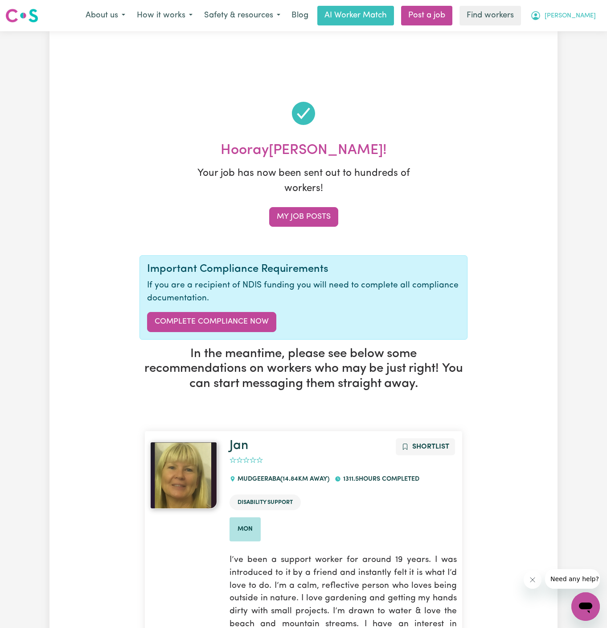
click at [588, 21] on span "Renee" at bounding box center [570, 16] width 51 height 10
click at [582, 29] on link "My Dashboard" at bounding box center [566, 34] width 70 height 17
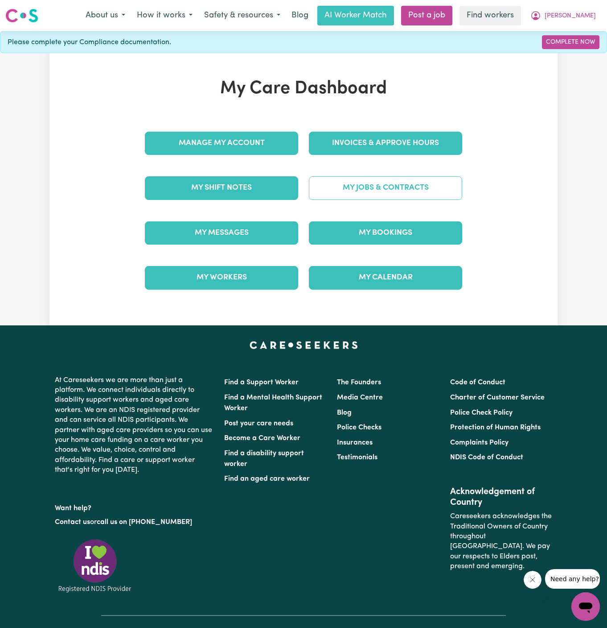
click at [387, 188] on link "My Jobs & Contracts" at bounding box center [385, 187] width 153 height 23
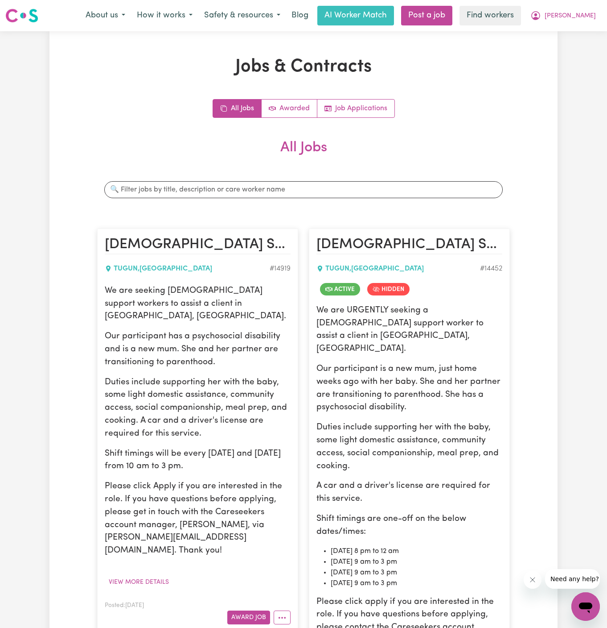
scroll to position [215, 0]
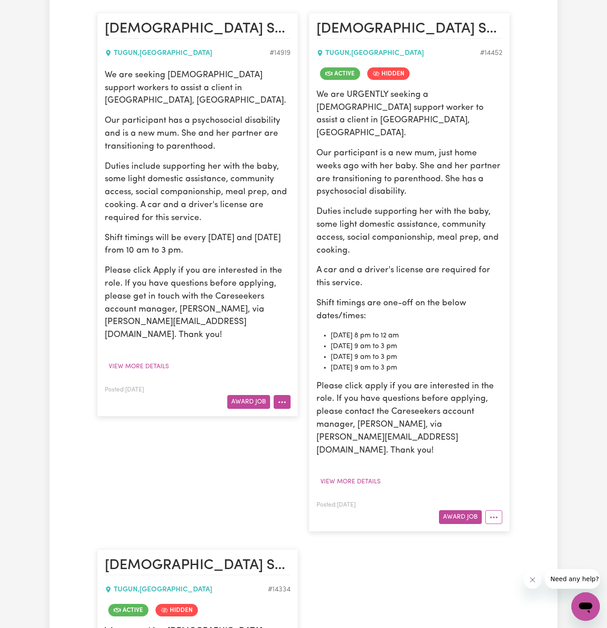
click at [279, 397] on icon "More options" at bounding box center [282, 401] width 9 height 9
click at [327, 449] on link "Edit Job" at bounding box center [309, 458] width 70 height 18
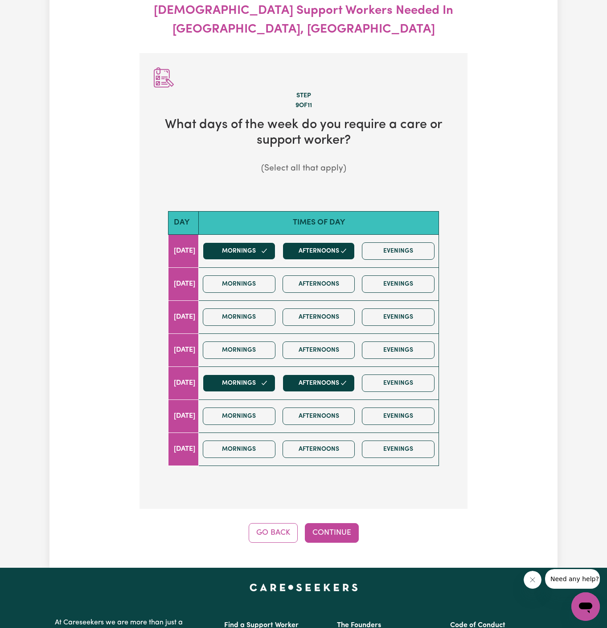
scroll to position [99, 0]
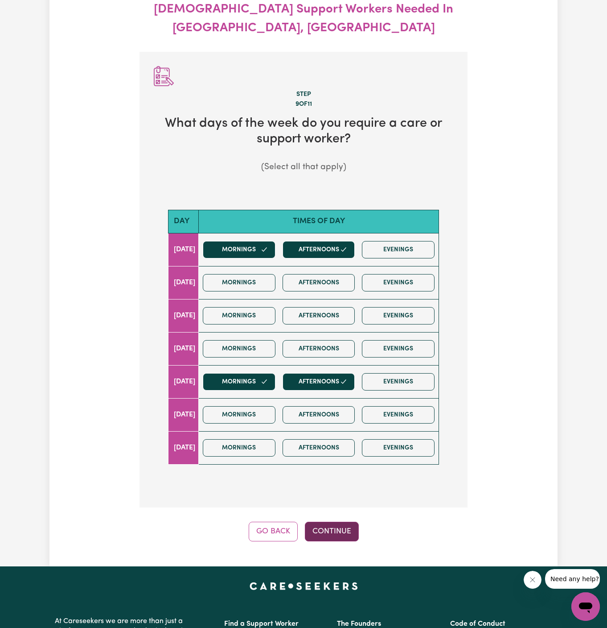
click at [347, 521] on button "Continue" at bounding box center [332, 531] width 54 height 20
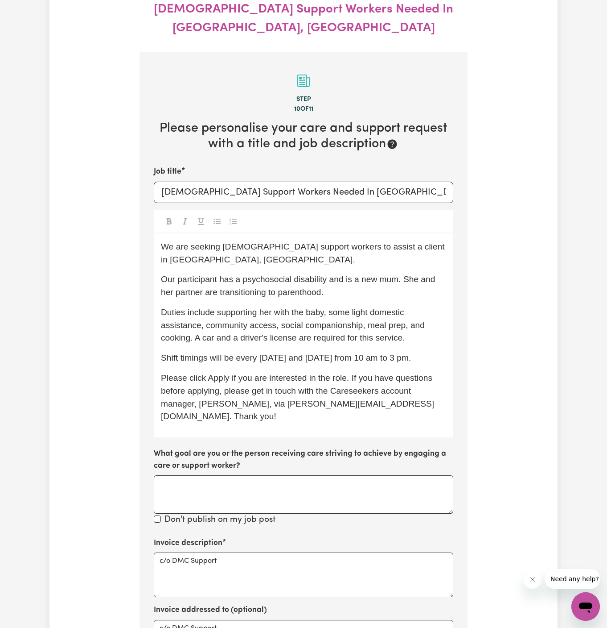
scroll to position [132, 0]
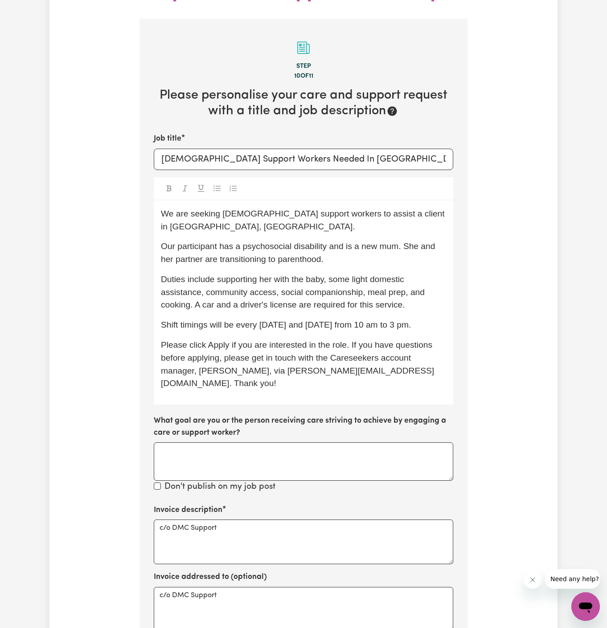
click at [370, 320] on span "Shift timings will be every Monday and Friday from 10 am to 3 pm." at bounding box center [286, 324] width 250 height 9
click at [366, 240] on p "Our participant has a psychosocial disability and is a new mum. She and her par…" at bounding box center [303, 253] width 285 height 26
click at [359, 274] on span "Duties include supporting her with the baby, some light domestic assistance, co…" at bounding box center [294, 291] width 266 height 35
click at [361, 240] on p "Our participant has a psychosocial disability and is a new mum. She and her par…" at bounding box center [303, 253] width 285 height 26
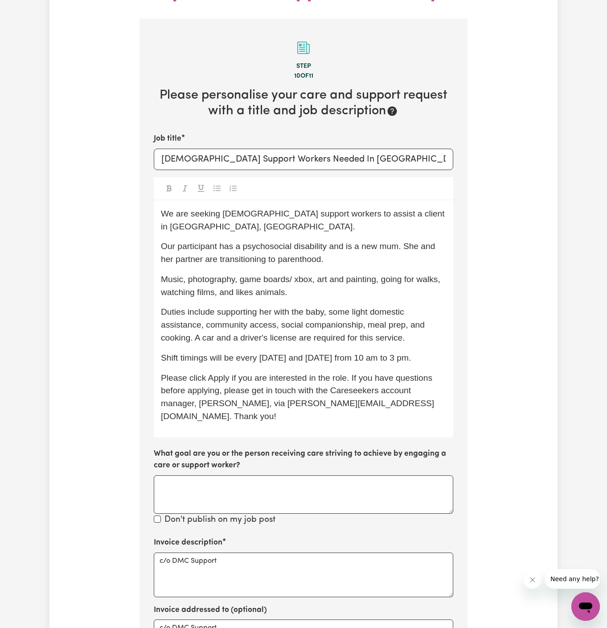
click at [301, 274] on span "Music, photography, game boards/ xbox, art and painting, going for walks, watch…" at bounding box center [302, 285] width 282 height 22
click at [352, 269] on div "We are seeking female support workers to assist a client in Tugun, QLD. Our par…" at bounding box center [304, 318] width 300 height 237
click at [281, 274] on span "Music, photography, game boards/Xbox, art and painting, going for walks, watchi…" at bounding box center [301, 285] width 281 height 22
click at [294, 273] on p "Music, photography, game boards/Xbox, art and painting, going for walks, watchi…" at bounding box center [303, 286] width 285 height 26
drag, startPoint x: 298, startPoint y: 263, endPoint x: 172, endPoint y: 258, distance: 125.9
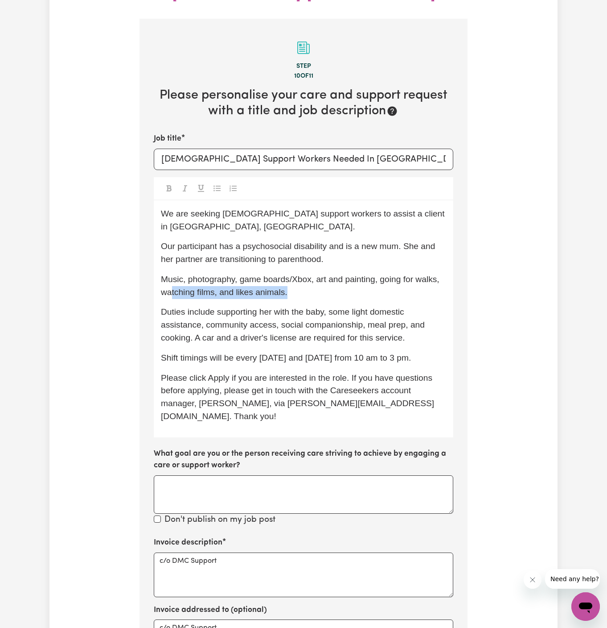
click at [172, 273] on p "Music, photography, game boards/Xbox, art and painting, going for walks, watchi…" at bounding box center [303, 286] width 285 height 26
click at [172, 274] on span "Music, photography, game boards/Xbox, art and painting, going for walks, watchi…" at bounding box center [301, 285] width 281 height 22
click at [161, 274] on span "Music, photography, game boards/Xbox, art and painting, going for walks, watchi…" at bounding box center [301, 285] width 281 height 22
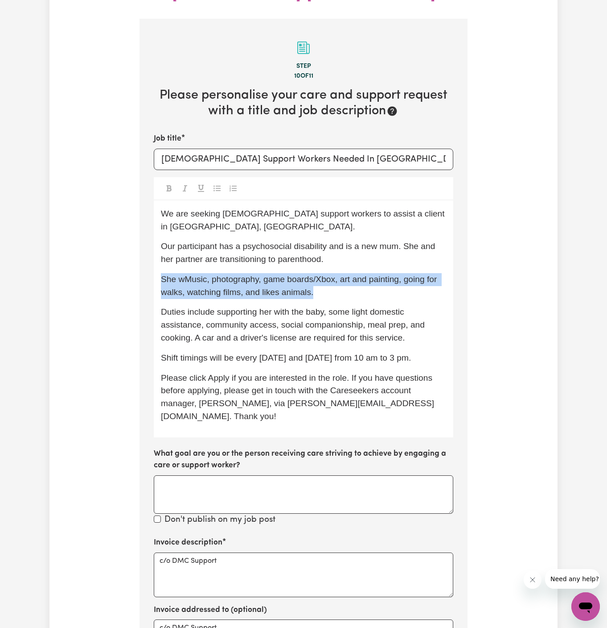
drag, startPoint x: 337, startPoint y: 263, endPoint x: 159, endPoint y: 251, distance: 177.9
click at [159, 251] on div "We are seeking female support workers to assist a client in Tugun, QLD. Our par…" at bounding box center [304, 318] width 300 height 237
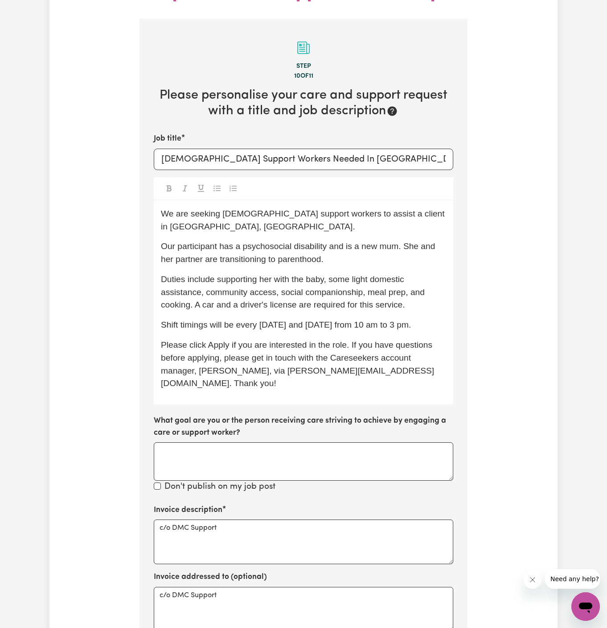
click at [239, 318] on p "Shift timings will be every Monday and Friday from 10 am to 3 pm." at bounding box center [303, 324] width 285 height 13
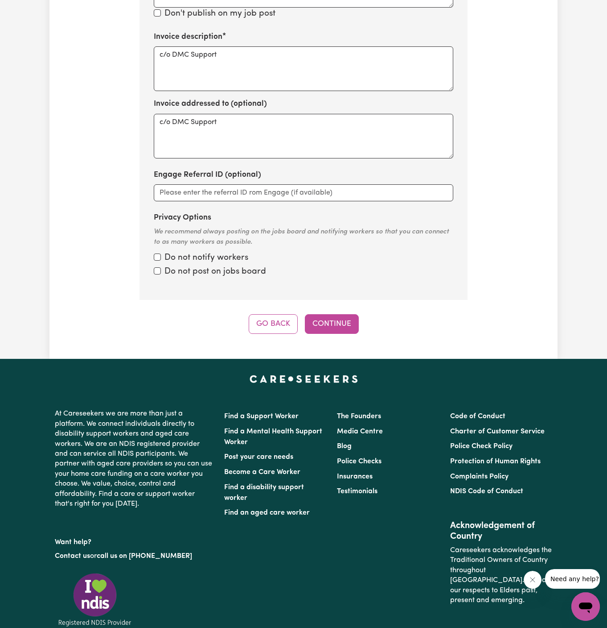
scroll to position [607, 0]
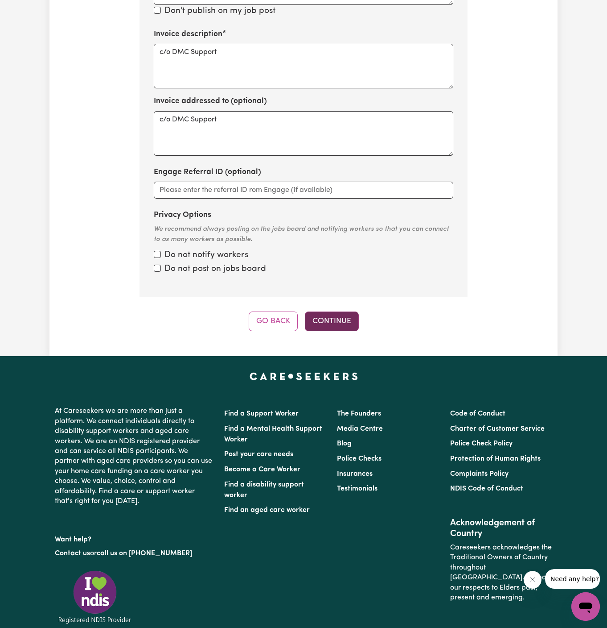
click at [334, 311] on button "Continue" at bounding box center [332, 321] width 54 height 20
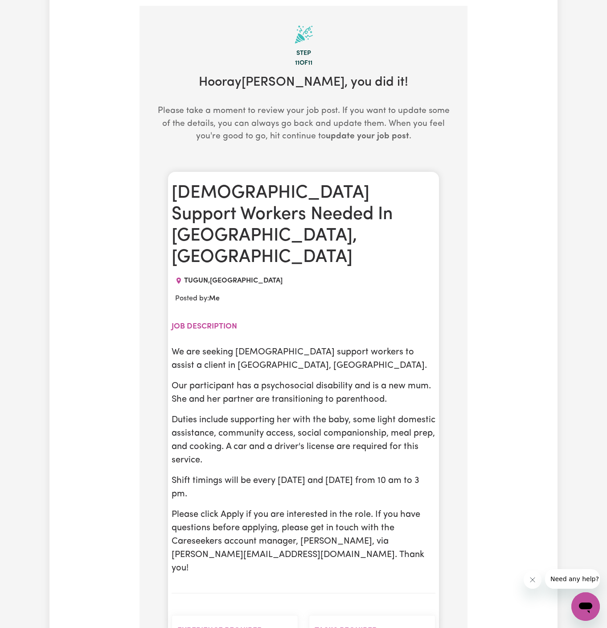
scroll to position [132, 0]
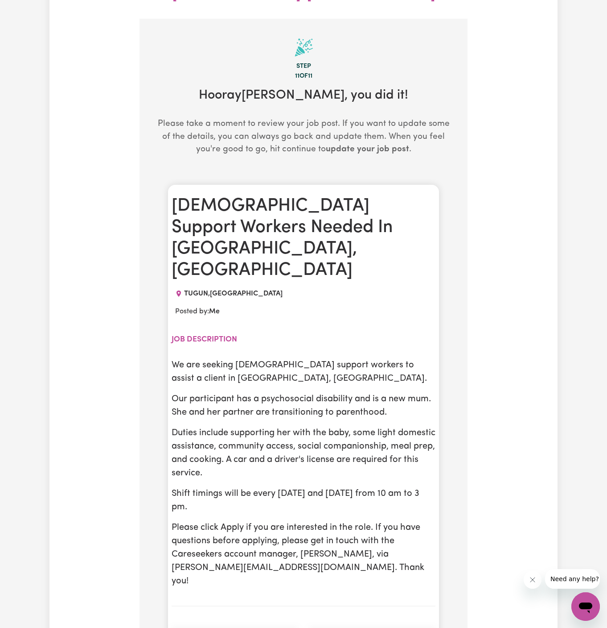
click at [336, 334] on h2 "Job description" at bounding box center [304, 338] width 264 height 9
click at [318, 392] on p "Our participant has a psychosocial disability and is a new mum. She and her par…" at bounding box center [304, 405] width 264 height 27
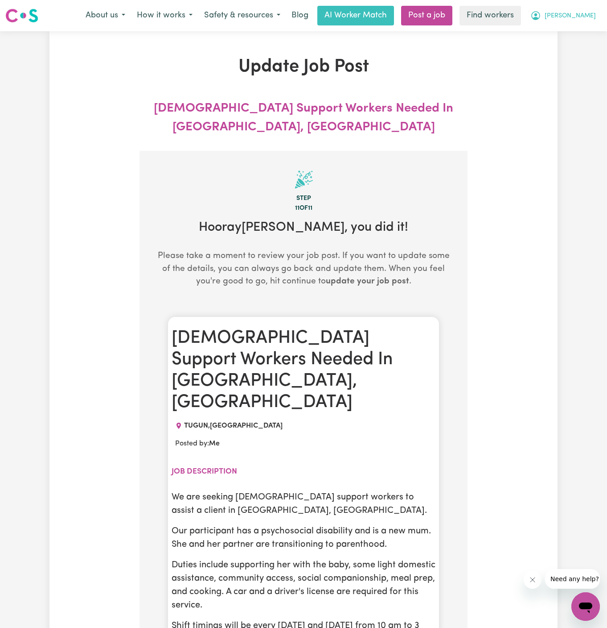
click at [590, 14] on span "Renee" at bounding box center [570, 16] width 51 height 10
click at [590, 26] on link "My Dashboard" at bounding box center [566, 34] width 70 height 17
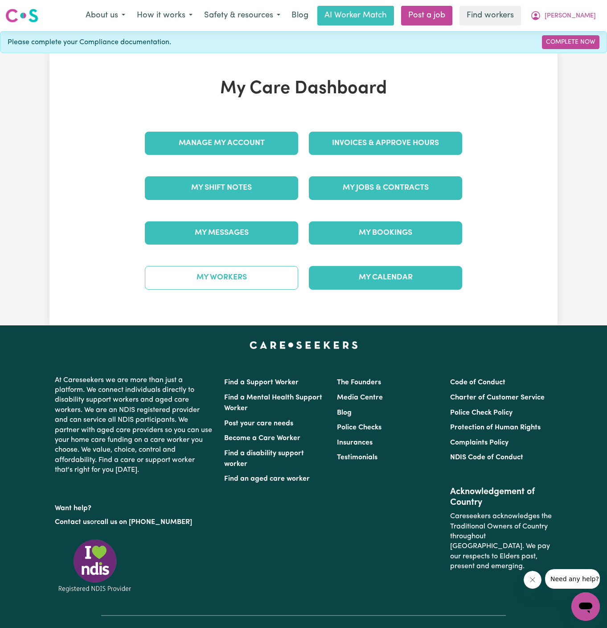
click at [235, 276] on link "My Workers" at bounding box center [221, 277] width 153 height 23
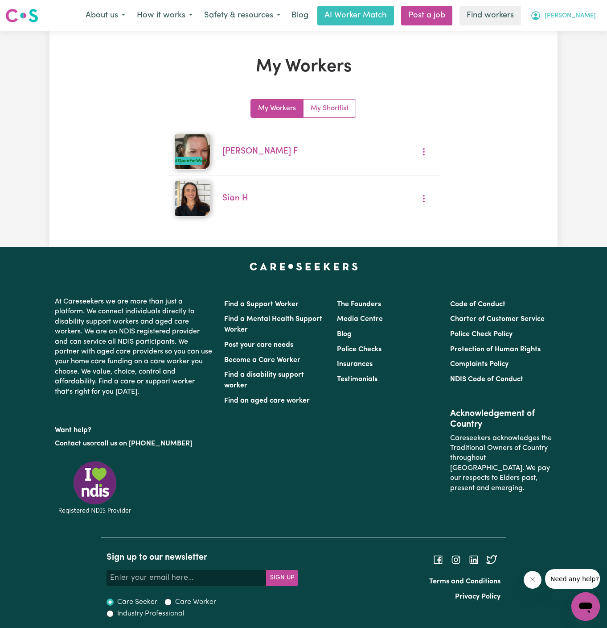
click at [590, 16] on span "Renee" at bounding box center [570, 16] width 51 height 10
click at [590, 29] on link "My Dashboard" at bounding box center [566, 34] width 70 height 17
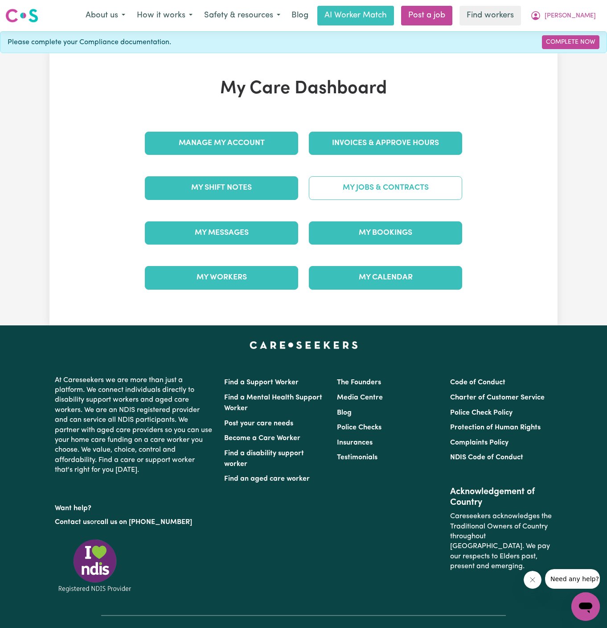
click at [386, 193] on link "My Jobs & Contracts" at bounding box center [385, 187] width 153 height 23
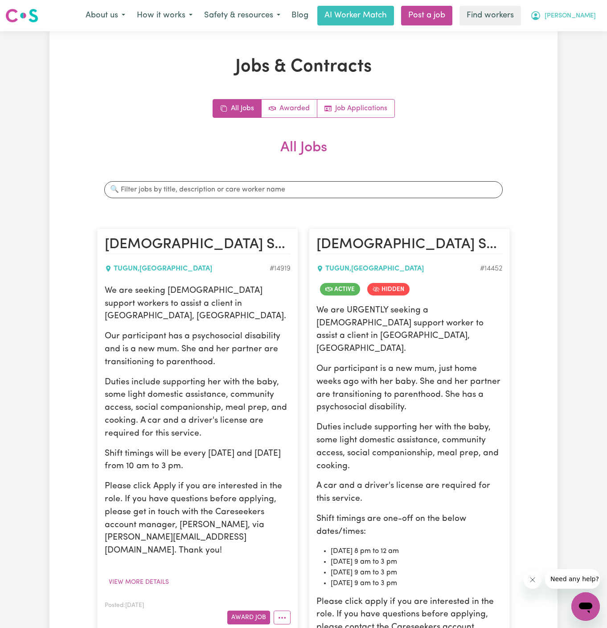
click at [595, 8] on button "Renee" at bounding box center [563, 15] width 77 height 19
click at [114, 291] on p "We are seeking female support workers to assist a client in Tugun, QLD." at bounding box center [198, 304] width 186 height 38
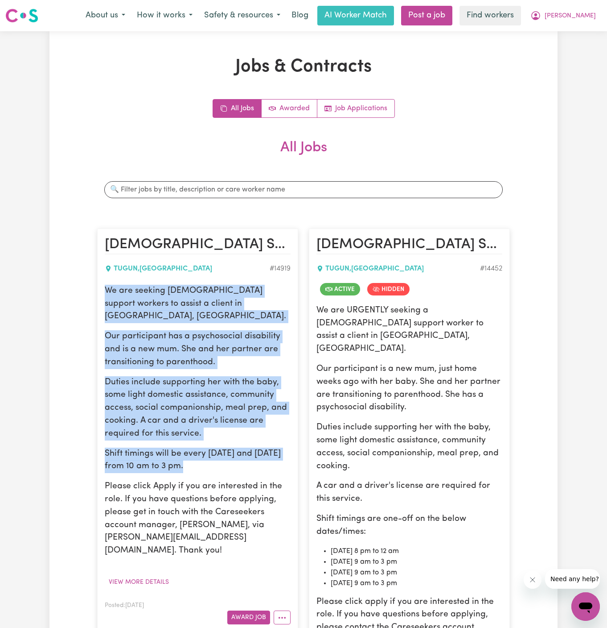
drag, startPoint x: 104, startPoint y: 289, endPoint x: 225, endPoint y: 453, distance: 203.5
click at [225, 453] on div "We are seeking female support workers to assist a client in Tugun, QLD. Our par…" at bounding box center [198, 421] width 186 height 272
copy div "We are seeking female support workers to assist a client in Tugun, QLD. Our par…"
click at [585, 19] on span "Renee" at bounding box center [570, 16] width 51 height 10
click at [585, 41] on link "My Dashboard" at bounding box center [566, 34] width 70 height 17
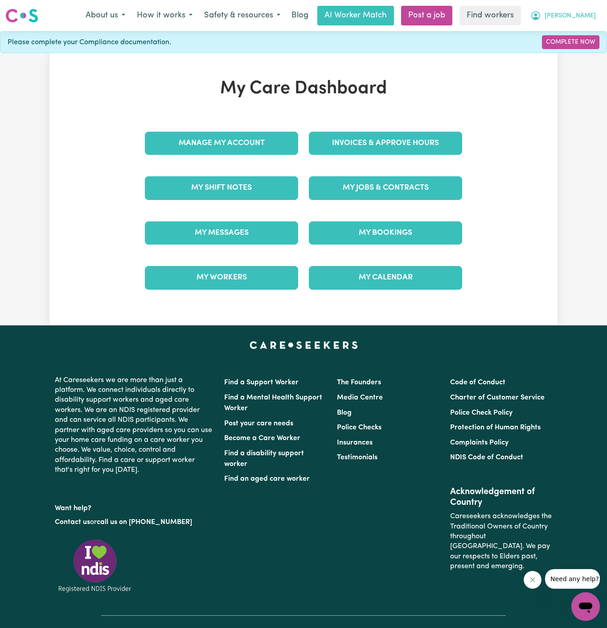
click at [588, 23] on button "Renee" at bounding box center [563, 15] width 77 height 19
click at [588, 48] on link "Logout" at bounding box center [566, 51] width 70 height 17
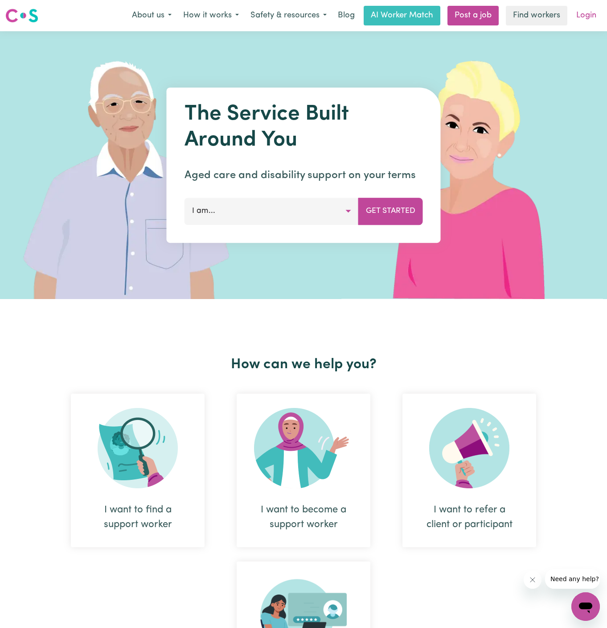
click at [590, 6] on link "Login" at bounding box center [586, 16] width 31 height 20
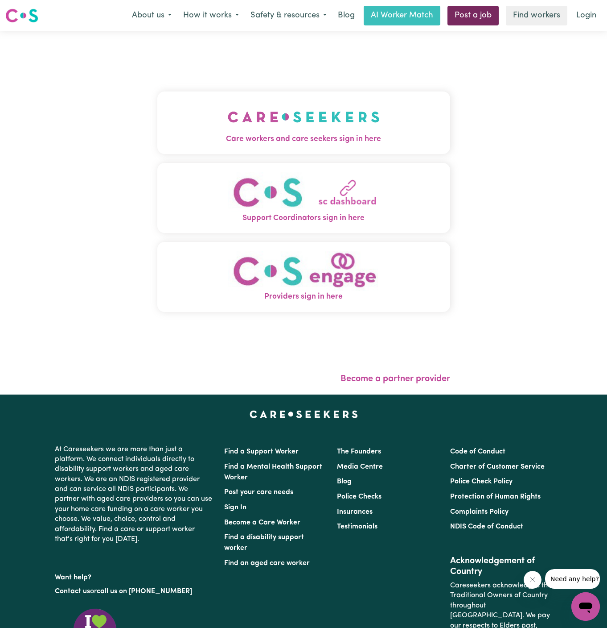
click at [471, 13] on link "Post a job" at bounding box center [473, 16] width 51 height 20
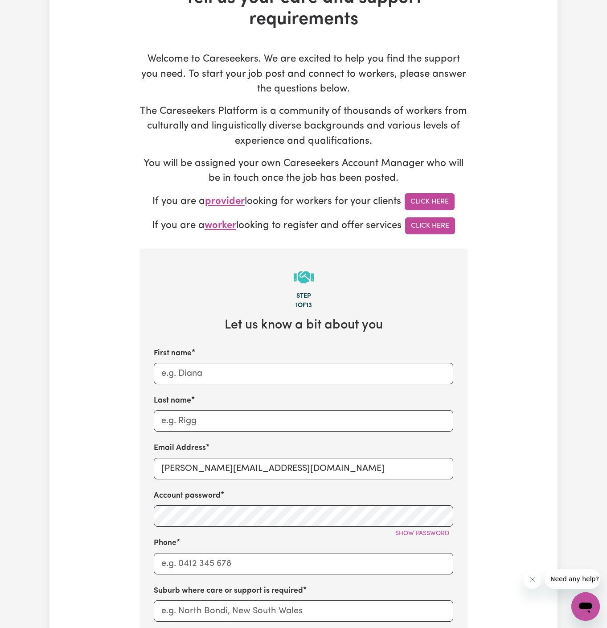
scroll to position [153, 0]
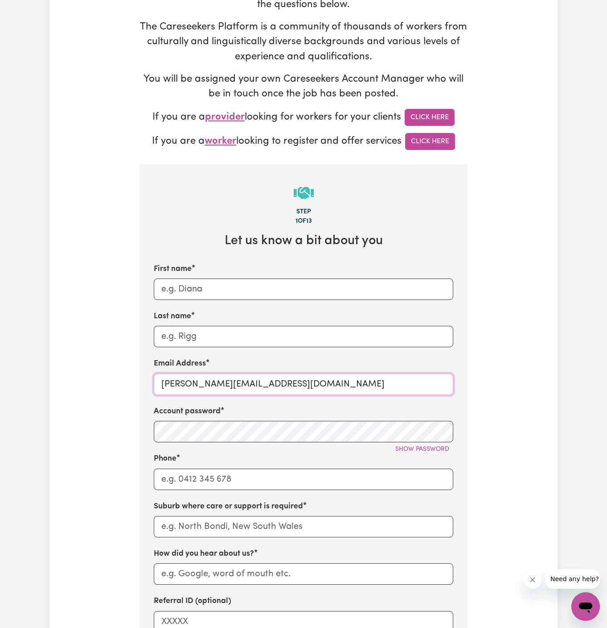
drag, startPoint x: 183, startPoint y: 385, endPoint x: 356, endPoint y: 383, distance: 173.1
click at [356, 383] on input "[PERSON_NAME][EMAIL_ADDRESS][DOMAIN_NAME]" at bounding box center [304, 383] width 300 height 21
click at [208, 382] on input "[PERSON_NAME][EMAIL_ADDRESS][DOMAIN_NAME]" at bounding box center [304, 383] width 300 height 21
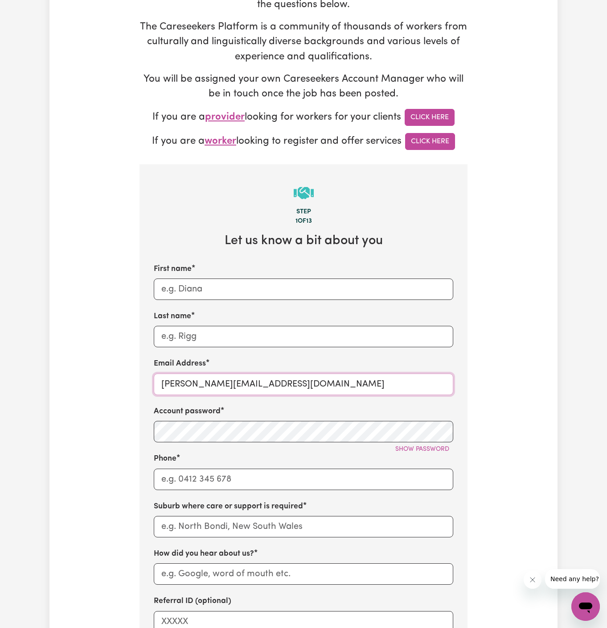
paste input "ClientTweedHeadsDMC"
drag, startPoint x: 260, startPoint y: 384, endPoint x: 133, endPoint y: 381, distance: 126.7
click at [133, 381] on div "Tell us your care and support requirements Welcome to Careseekers. We are excit…" at bounding box center [304, 385] width 508 height 965
type input "ClientTweedHeadsDMC@careseekers.com.au"
click at [174, 289] on input "First name" at bounding box center [304, 288] width 300 height 21
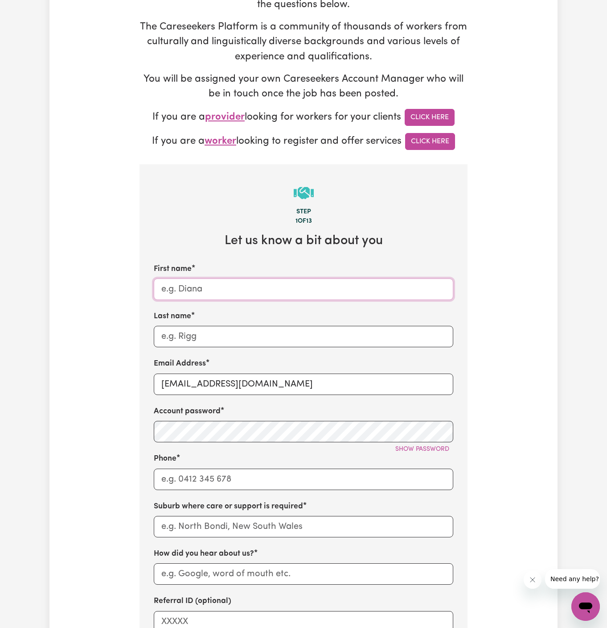
paste input "ClientTweedHeadsDMC"
click at [186, 288] on input "ClientTweedHeadsDMC" at bounding box center [304, 288] width 300 height 21
click at [252, 288] on input "Client TweedHeadsDMC" at bounding box center [304, 288] width 300 height 21
click at [214, 287] on input "Client TweedHeadsDMC" at bounding box center [304, 288] width 300 height 21
click at [242, 287] on input "Client Tweed HeadsDMC" at bounding box center [304, 288] width 300 height 21
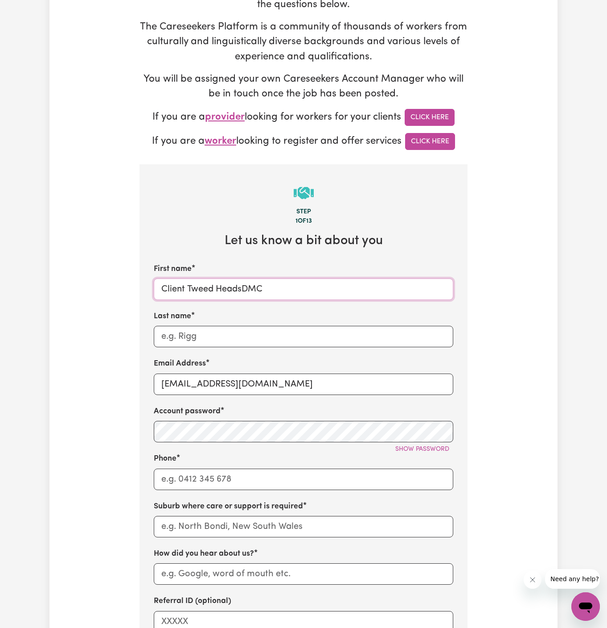
click at [244, 287] on input "Client Tweed HeadsDMC" at bounding box center [304, 288] width 300 height 21
drag, startPoint x: 244, startPoint y: 287, endPoint x: 308, endPoint y: 284, distance: 64.8
click at [308, 284] on input "Client Tweed HeadsDMC" at bounding box center [304, 288] width 300 height 21
type input "Client Tweed Heads"
click at [301, 328] on input "Last name" at bounding box center [304, 336] width 300 height 21
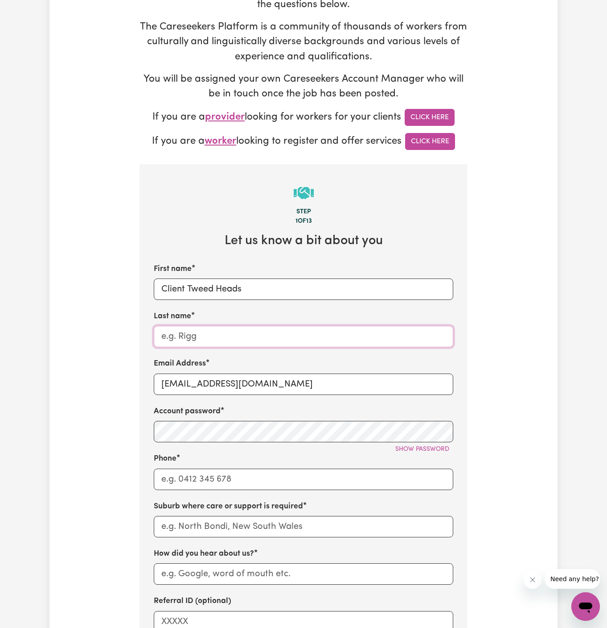
paste input "DMC"
click at [213, 335] on input "DMC Support" at bounding box center [304, 336] width 300 height 21
type input "DMC Support"
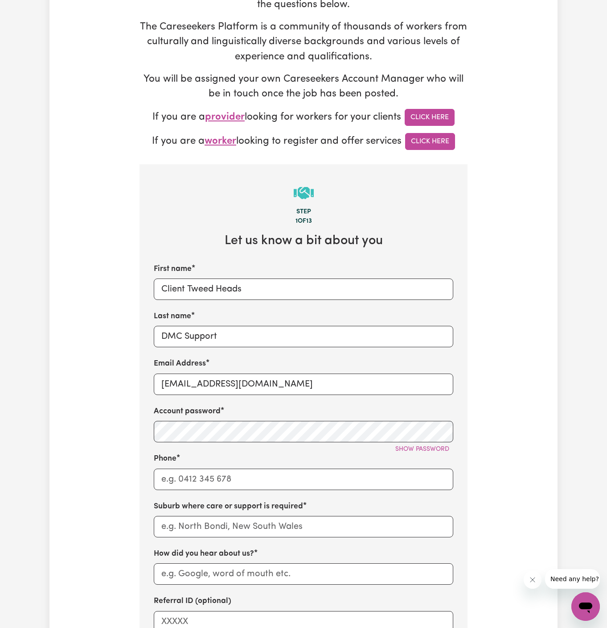
click at [205, 491] on div "First name Client Tweed Heads Last name DMC Support Email Address ClientTweedHe…" at bounding box center [304, 447] width 300 height 369
click at [230, 479] on input "Phone" at bounding box center [304, 478] width 300 height 21
type input "1300765465"
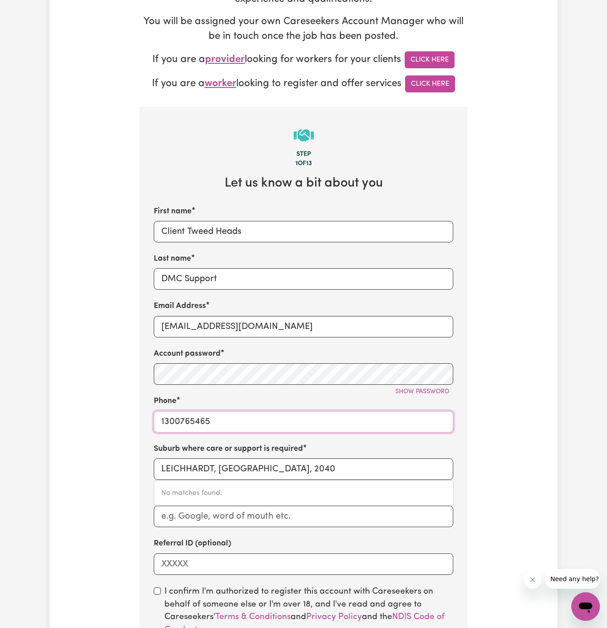
scroll to position [285, 0]
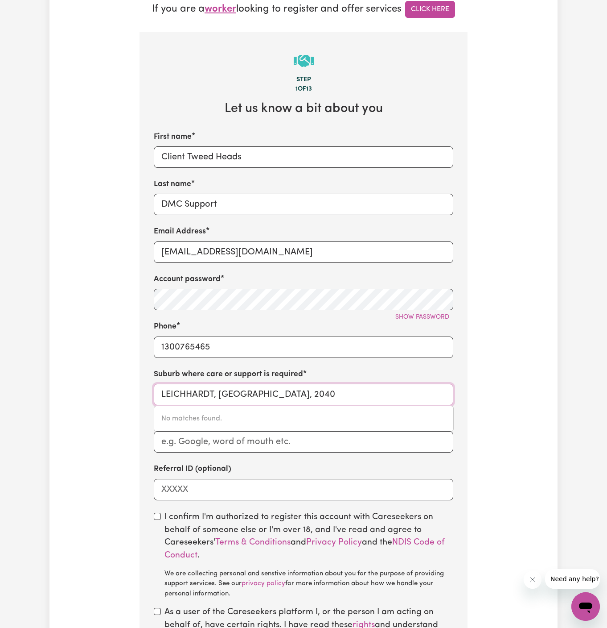
click at [227, 394] on input "LEICHHARDT, New South Wales, 2040" at bounding box center [304, 394] width 300 height 21
type input "tweed"
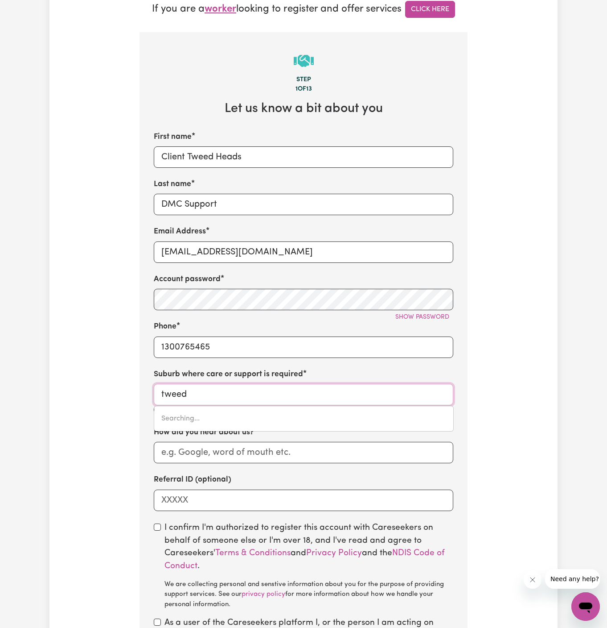
type input "tweed HEADS, New South Wales, 2485"
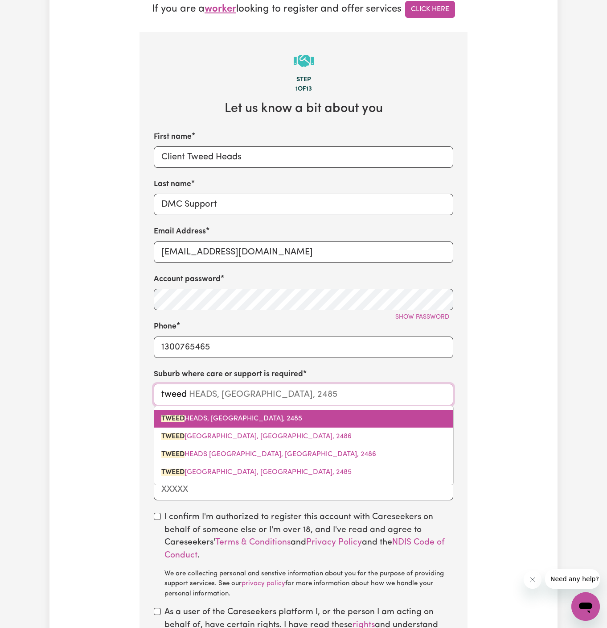
click at [216, 416] on span "TWEED HEADS, New South Wales, 2485" at bounding box center [231, 418] width 141 height 7
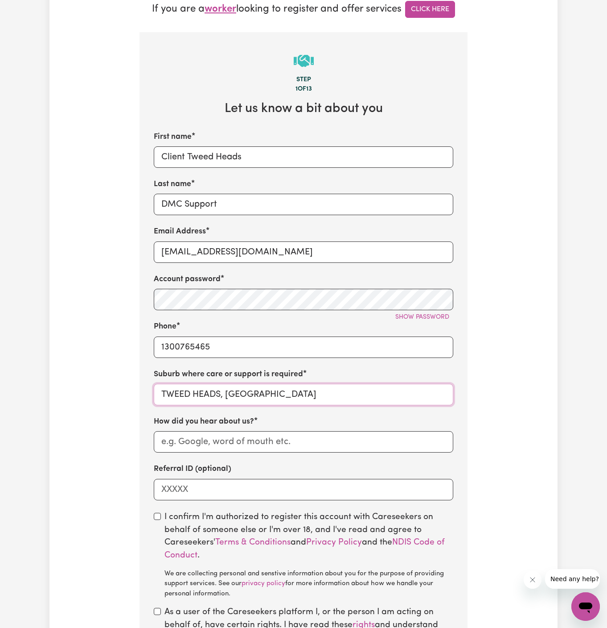
type input "TWEED HEADS, New South Wales, 2485"
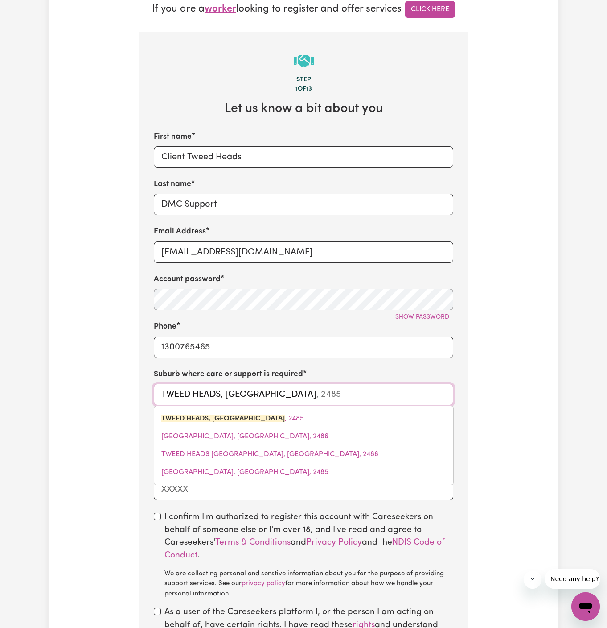
click at [202, 397] on input "TWEED HEADS, New South Wales" at bounding box center [304, 394] width 300 height 21
type input "t"
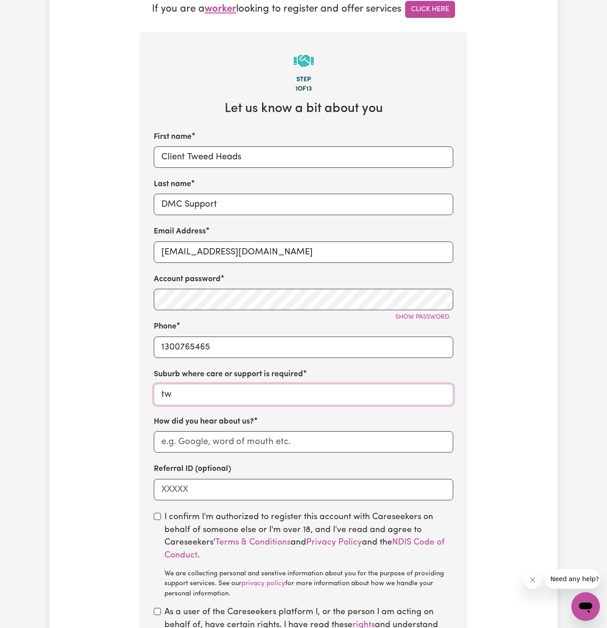
type input "twe"
type input "tweED HEADS, New South Wales, 2485"
type input "twee"
type input "tweeD HEADS, New South Wales, 2485"
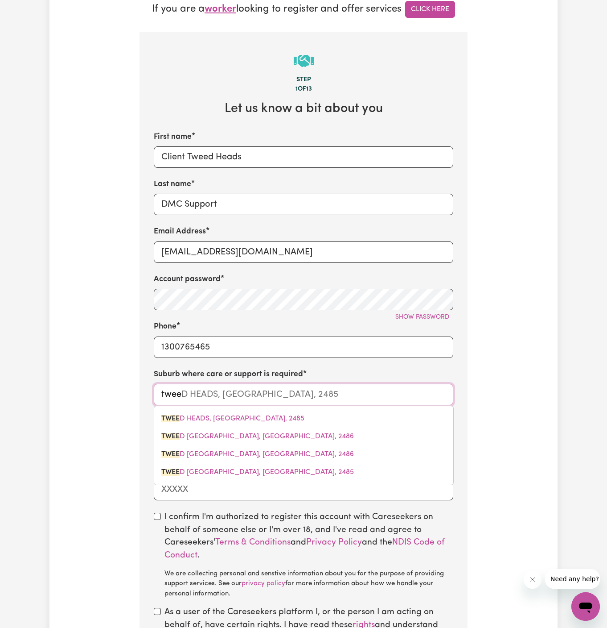
type input "tweed"
type input "tweed HEADS, New South Wales, 2485"
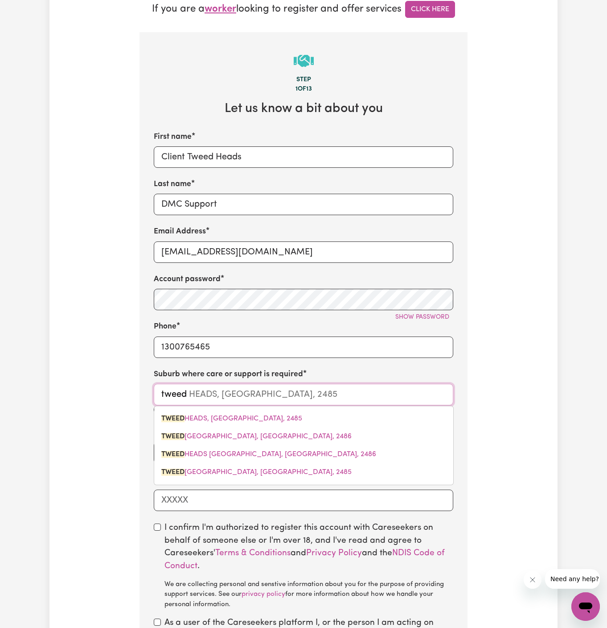
type input "tweed h"
type input "tweed hEADS, New South Wales, 2485"
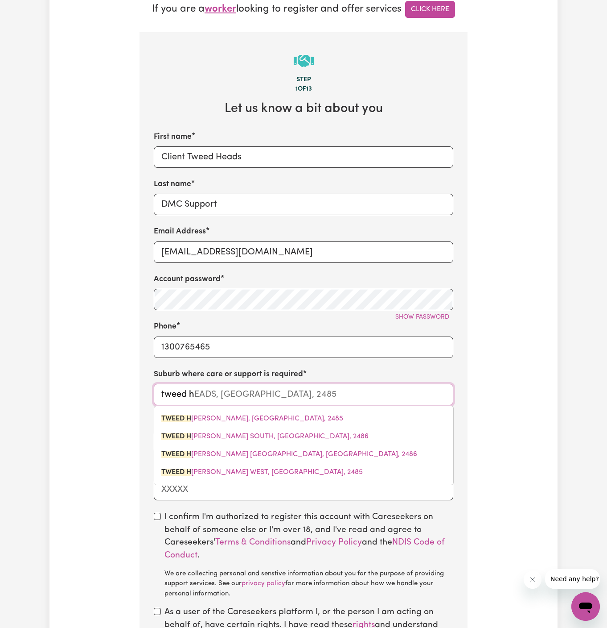
type input "tweed he"
type input "tweed heADS, New South Wales, 2485"
type input "tweed hea"
type input "tweed heaDS, New South Wales, 2485"
type input "tweed head"
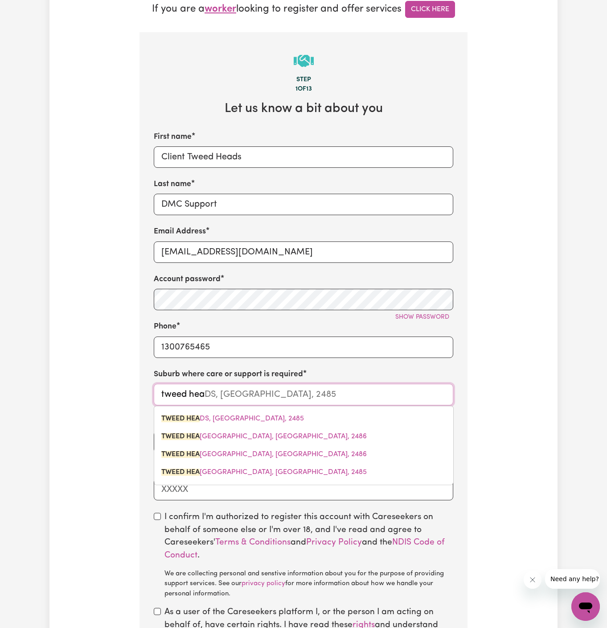
type input "tweed headS, New South Wales, 2485"
type input "tweed heads"
type input "tweed heads, New South Wales, 2485"
type input "tweed heads,"
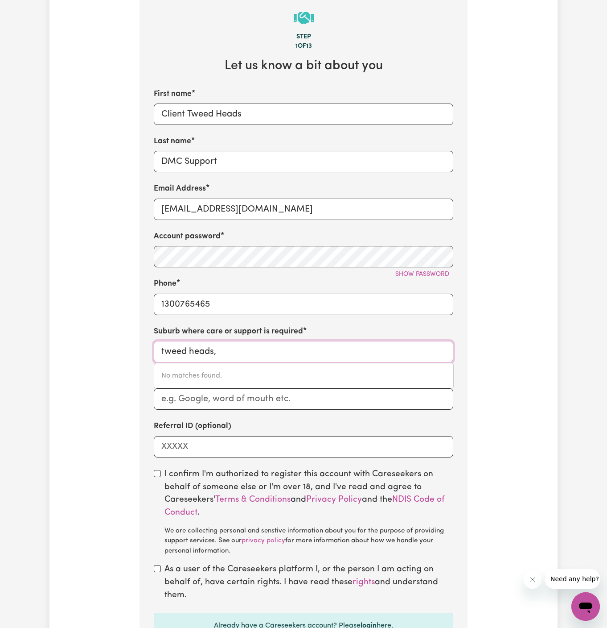
scroll to position [387, 0]
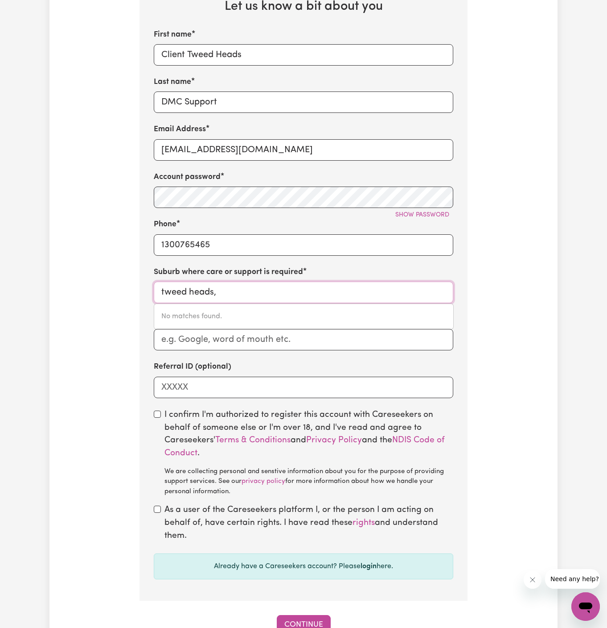
click at [259, 292] on input "tweed heads," at bounding box center [304, 291] width 300 height 21
type input "tweed heads"
type input "tweed heads, New South Wales, 2485"
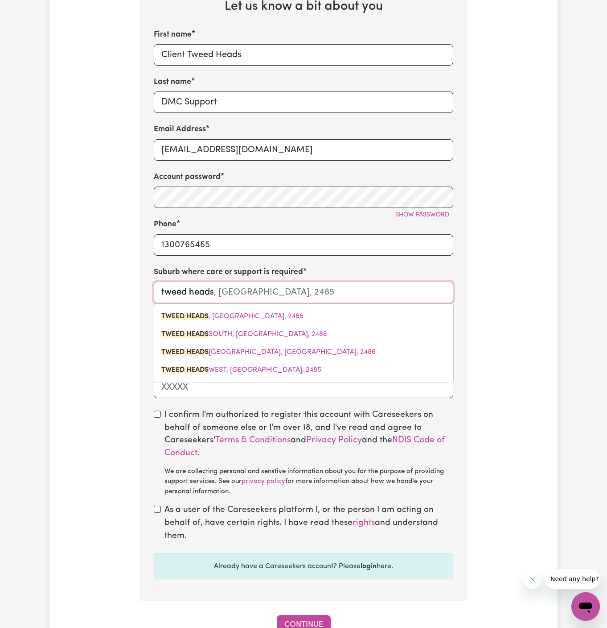
type input "tweed heads"
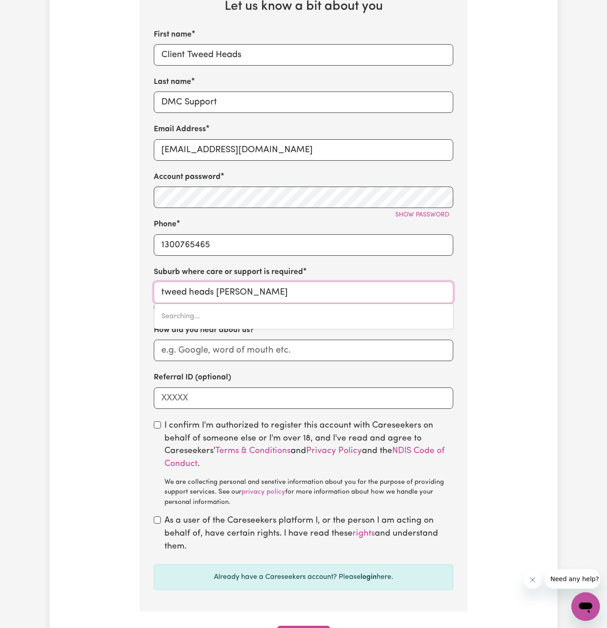
type input "tweed heads west"
type input "tweed heads west, New South Wales, 2485"
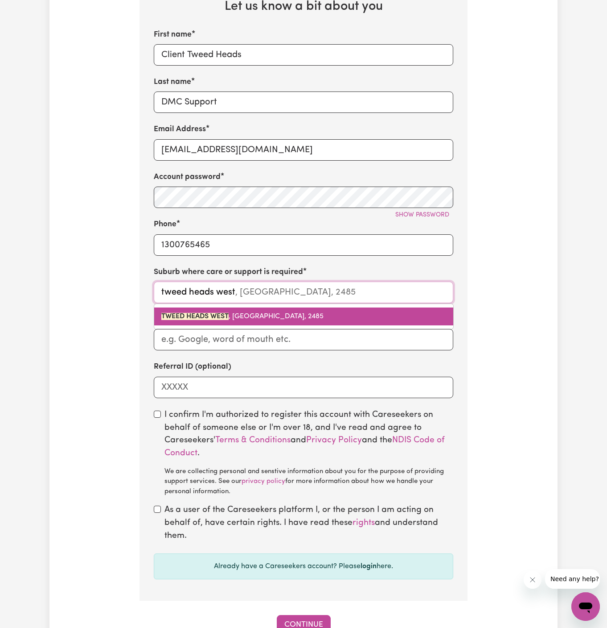
click at [274, 311] on link "TWEED HEADS WEST , New South Wales, 2485" at bounding box center [303, 316] width 299 height 18
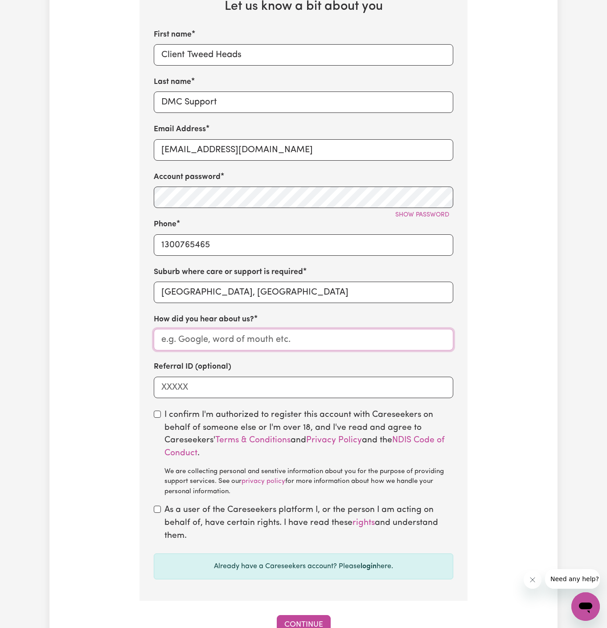
click at [306, 339] on input "How did you hear about us?" at bounding box center [304, 339] width 300 height 21
paste input "DMC support"
type input "DMC support"
click at [158, 410] on input "checkbox" at bounding box center [157, 413] width 7 height 7
checkbox input "true"
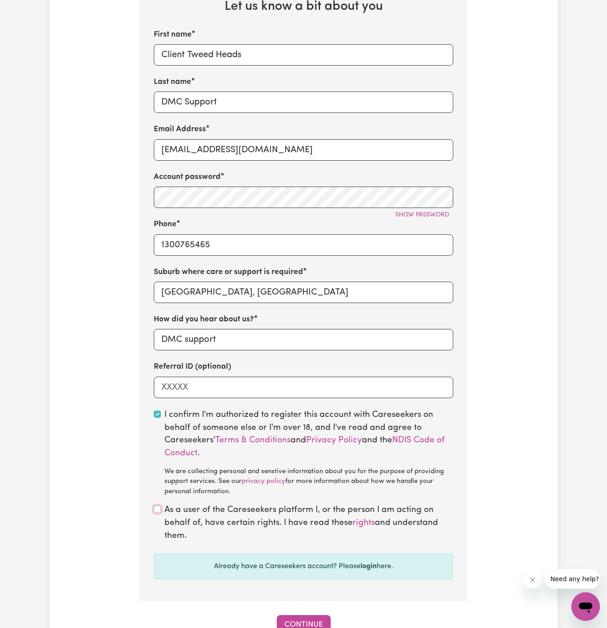
click at [155, 508] on input "checkbox" at bounding box center [157, 508] width 7 height 7
checkbox input "true"
click at [415, 219] on button "Show password" at bounding box center [423, 215] width 62 height 14
click at [116, 333] on div "Tell us your care and support requirements Welcome to Careseekers. We are excit…" at bounding box center [304, 151] width 508 height 965
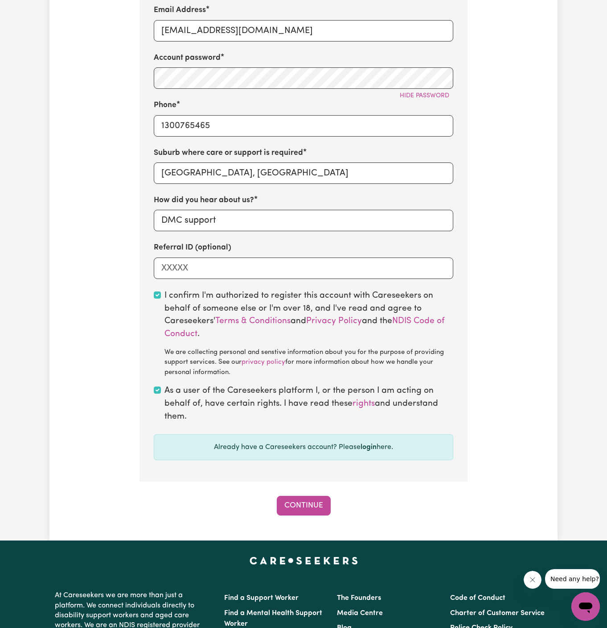
scroll to position [529, 0]
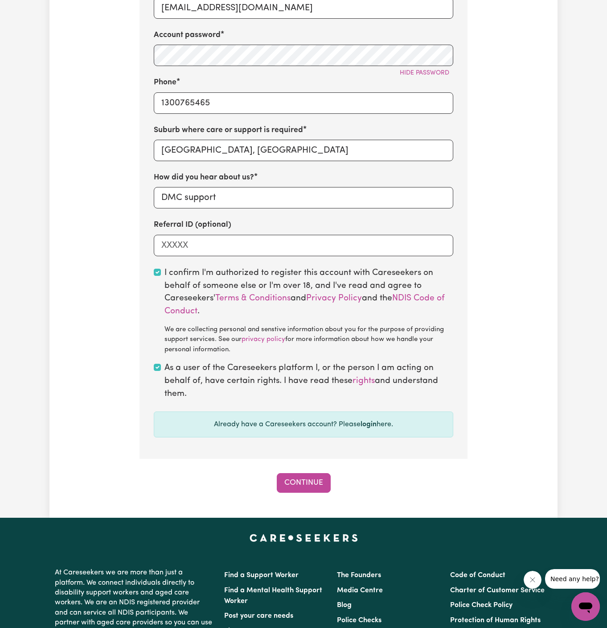
click at [318, 492] on div "Tell us your care and support requirements Welcome to Careseekers. We are excit…" at bounding box center [304, 9] width 508 height 1015
click at [314, 487] on button "Continue" at bounding box center [304, 483] width 54 height 20
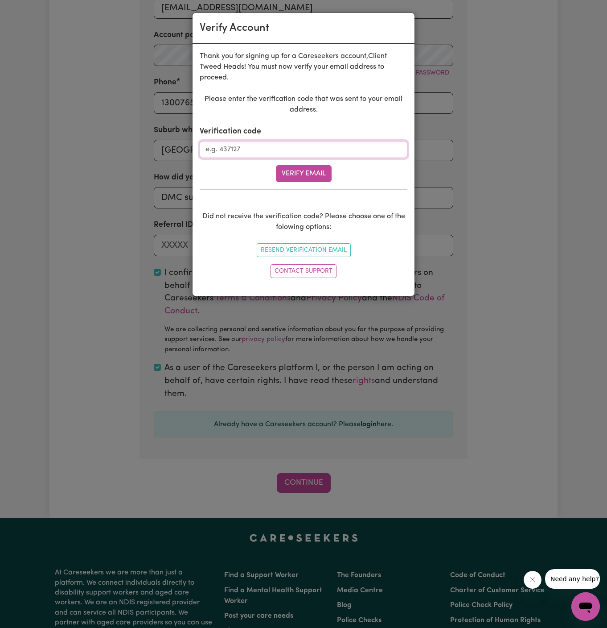
click at [266, 141] on input "Verification code" at bounding box center [304, 149] width 208 height 17
paste input "740858"
type input "740858"
click at [309, 167] on button "Verify Email" at bounding box center [304, 173] width 56 height 17
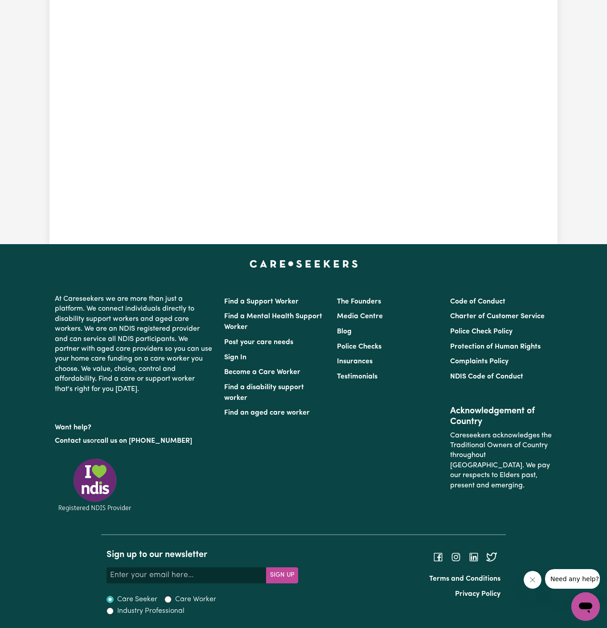
scroll to position [316, 0]
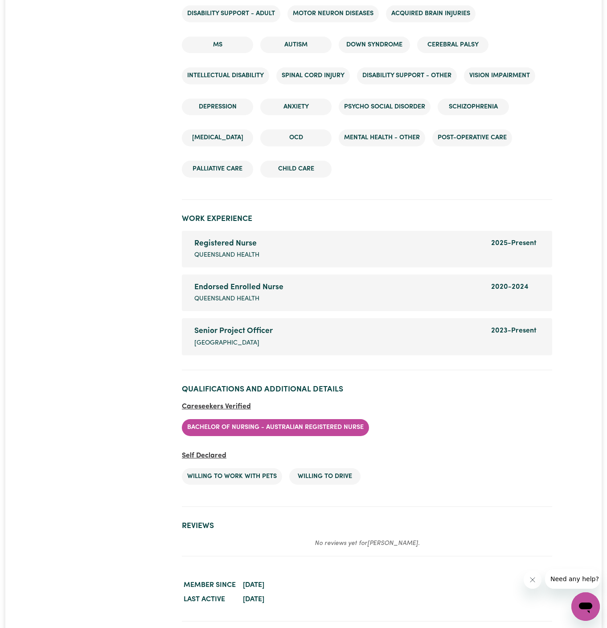
scroll to position [1832, 0]
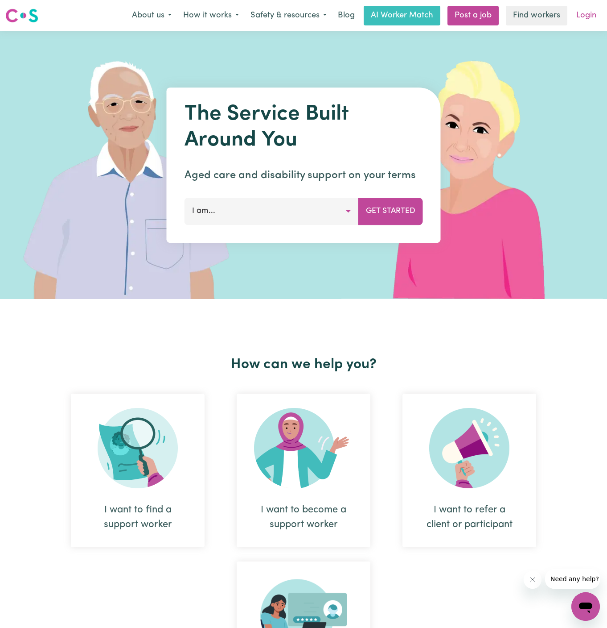
click at [587, 18] on link "Login" at bounding box center [586, 16] width 31 height 20
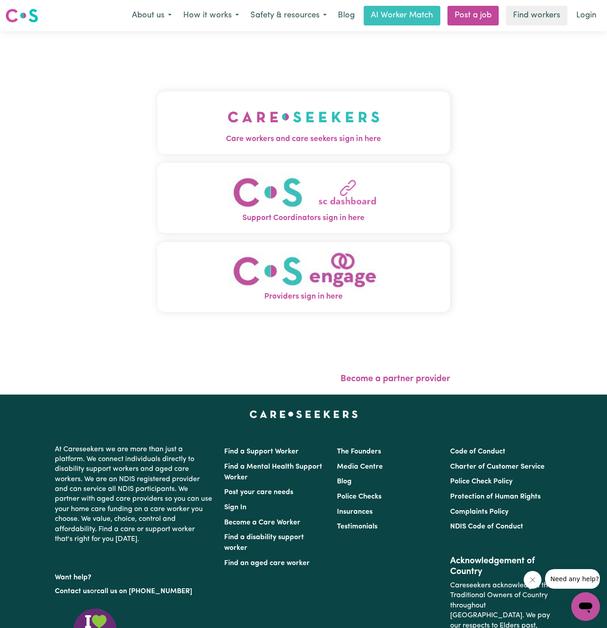
click at [248, 96] on button "Care workers and care seekers sign in here" at bounding box center [303, 122] width 293 height 62
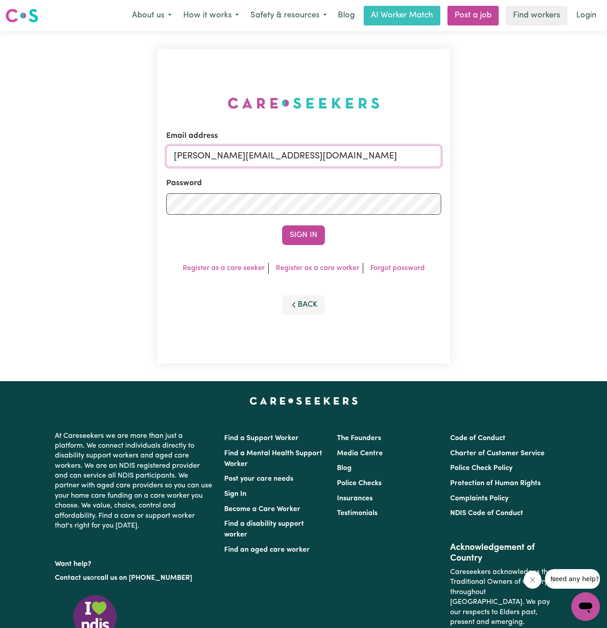
click at [346, 161] on input "[PERSON_NAME][EMAIL_ADDRESS][DOMAIN_NAME]" at bounding box center [303, 155] width 275 height 21
drag, startPoint x: 221, startPoint y: 159, endPoint x: 570, endPoint y: 168, distance: 349.3
click at [570, 168] on div "Email address [EMAIL_ADDRESS][DOMAIN_NAME] Password Sign In Register as a care …" at bounding box center [303, 206] width 607 height 350
type input "[EMAIL_ADDRESS][DOMAIN_NAME]"
click at [318, 233] on button "Sign In" at bounding box center [303, 235] width 43 height 20
